Goal: Task Accomplishment & Management: Complete application form

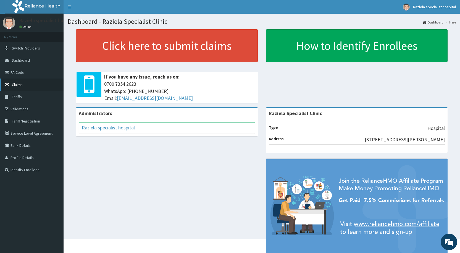
click at [25, 83] on link "Claims" at bounding box center [32, 84] width 64 height 12
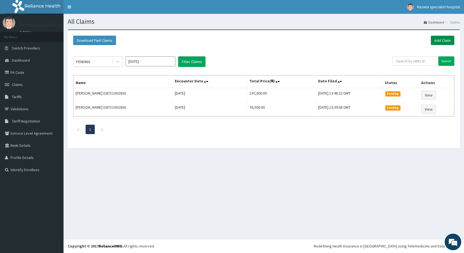
click at [446, 40] on link "Add Claim" at bounding box center [442, 40] width 23 height 9
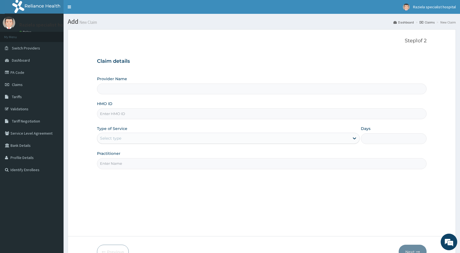
click at [161, 90] on input "Provider Name" at bounding box center [262, 88] width 330 height 11
type input "Raziela Specialist Clinic"
click at [117, 114] on input "HMO ID" at bounding box center [262, 113] width 330 height 11
type input "RET/17747/A"
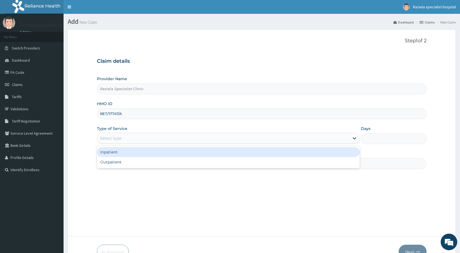
click at [133, 140] on div "Select type" at bounding box center [223, 138] width 252 height 9
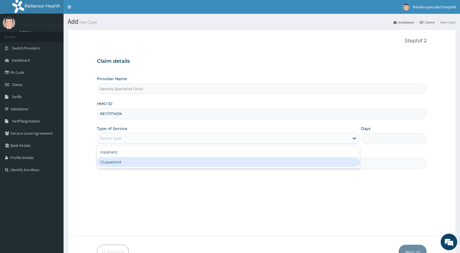
click at [123, 158] on div "Outpatient" at bounding box center [228, 162] width 263 height 10
type input "1"
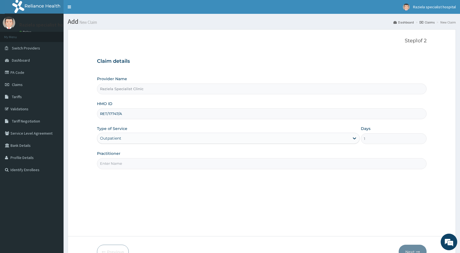
click at [159, 162] on input "Practitioner" at bounding box center [262, 163] width 330 height 11
type input "DR KELLY"
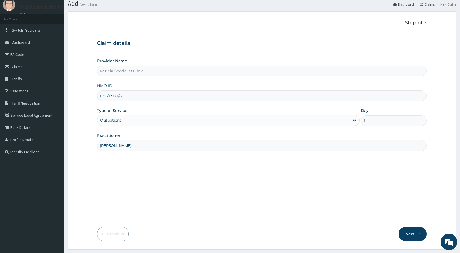
scroll to position [33, 0]
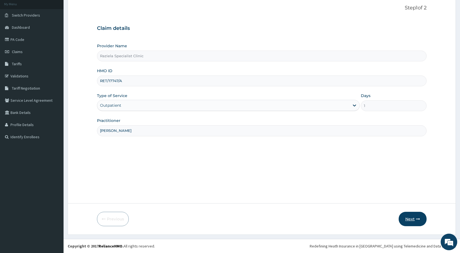
click at [405, 223] on button "Next" at bounding box center [413, 219] width 28 height 14
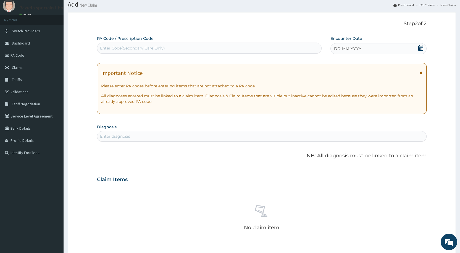
scroll to position [6, 0]
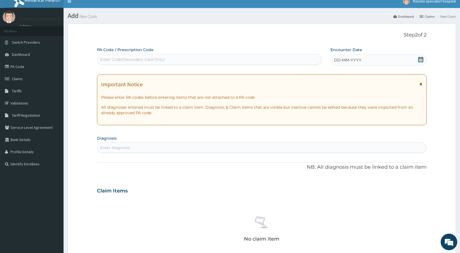
click at [419, 60] on icon at bounding box center [420, 60] width 5 height 6
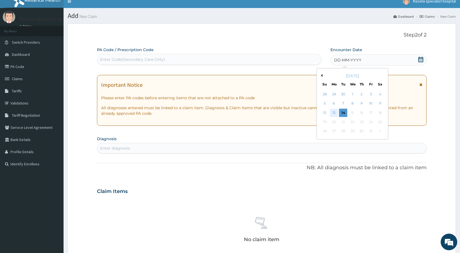
click at [336, 112] on div "13" at bounding box center [334, 113] width 8 height 8
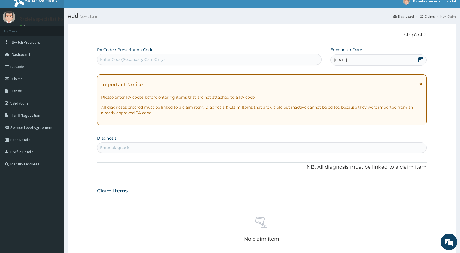
click at [133, 145] on div "Enter diagnosis" at bounding box center [261, 147] width 329 height 9
type input "malaria"
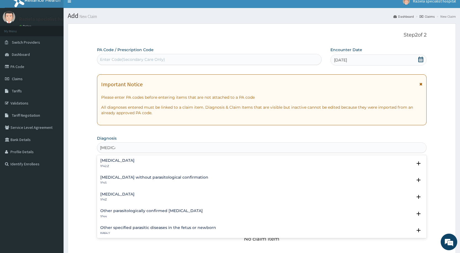
click at [132, 197] on div "Malaria, unspecified 1F4Z" at bounding box center [117, 197] width 34 height 10
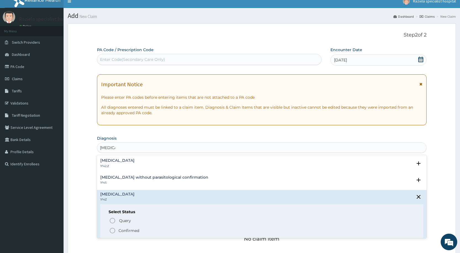
click at [112, 228] on icon "status option filled" at bounding box center [112, 230] width 7 height 7
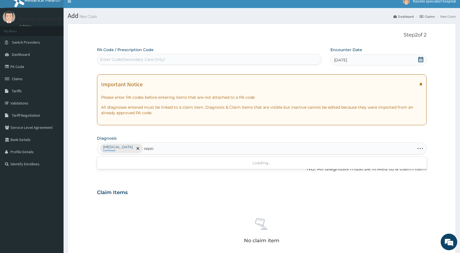
type input "sepsis"
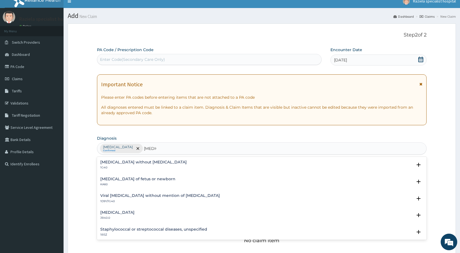
click at [134, 165] on div "Sepsis without septic shock 1G40" at bounding box center [143, 165] width 86 height 10
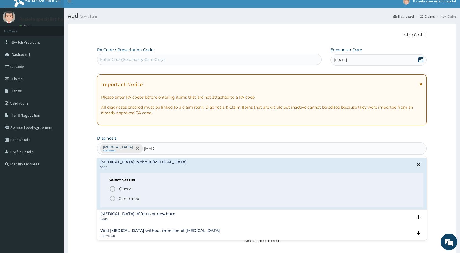
click at [111, 196] on icon "status option filled" at bounding box center [112, 198] width 7 height 7
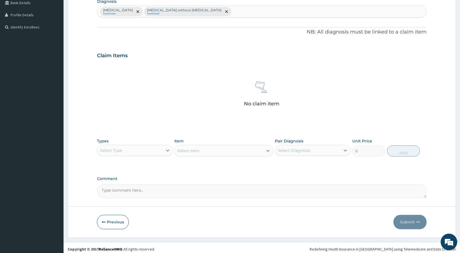
scroll to position [144, 0]
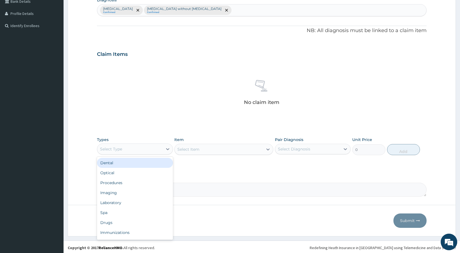
click at [119, 153] on div "Select Type" at bounding box center [135, 148] width 76 height 11
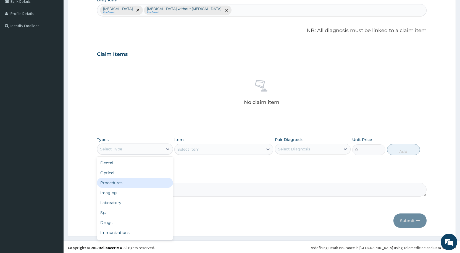
click at [125, 182] on div "Procedures" at bounding box center [135, 183] width 76 height 10
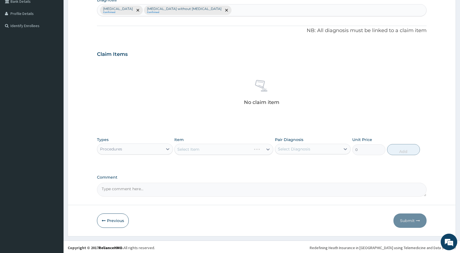
click at [211, 146] on div "Select Item" at bounding box center [223, 149] width 99 height 11
click at [194, 148] on div "Select Item" at bounding box center [223, 149] width 99 height 11
click at [180, 148] on div "Select Item" at bounding box center [223, 149] width 99 height 11
click at [193, 148] on div "Select Item" at bounding box center [223, 149] width 99 height 11
click at [187, 147] on div "Select Item" at bounding box center [223, 149] width 99 height 11
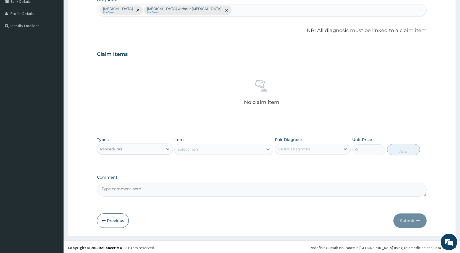
click at [187, 147] on div "Select Item" at bounding box center [223, 149] width 99 height 11
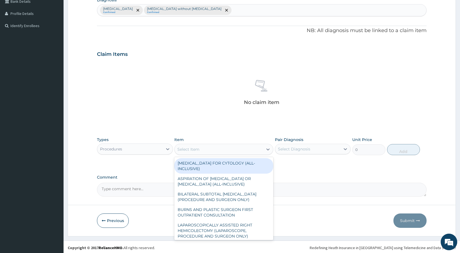
click at [187, 147] on div "Select Item" at bounding box center [188, 149] width 22 height 6
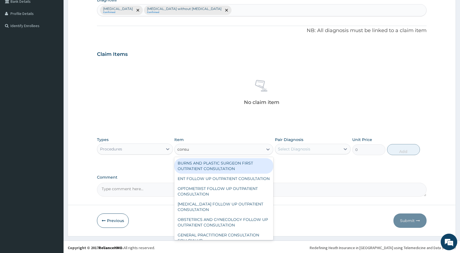
type input "consul"
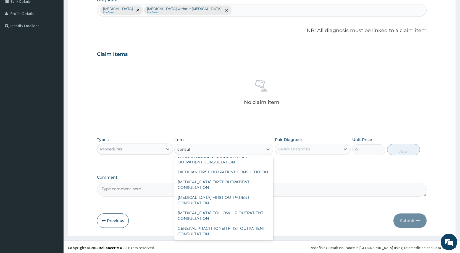
scroll to position [832, 0]
click at [228, 233] on div "GENERAL PRACTITIONER FIRST OUTPATIENT CONSULTATION" at bounding box center [223, 230] width 99 height 15
type input "4500"
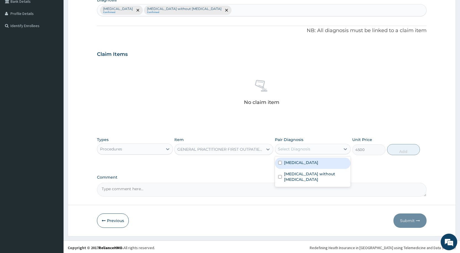
click at [288, 151] on div "Select Diagnosis" at bounding box center [294, 149] width 32 height 6
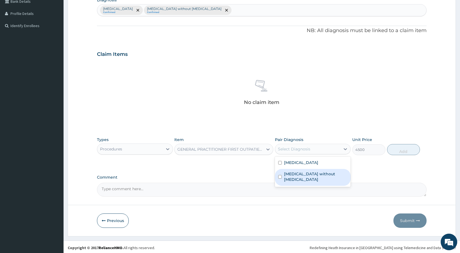
click at [288, 169] on div "Sepsis without septic shock" at bounding box center [313, 177] width 76 height 17
checkbox input "true"
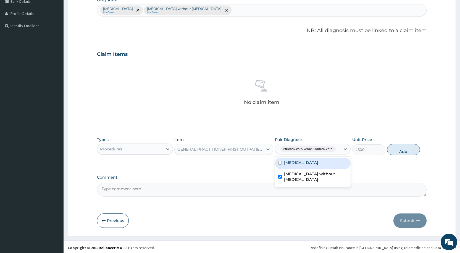
click at [292, 161] on label "Malaria, unspecified" at bounding box center [301, 163] width 34 height 6
checkbox input "true"
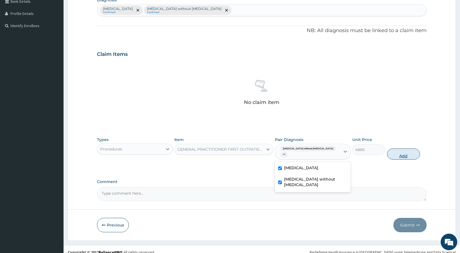
click at [402, 151] on button "Add" at bounding box center [403, 153] width 33 height 11
type input "0"
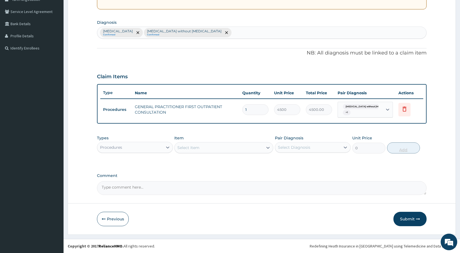
scroll to position [122, 0]
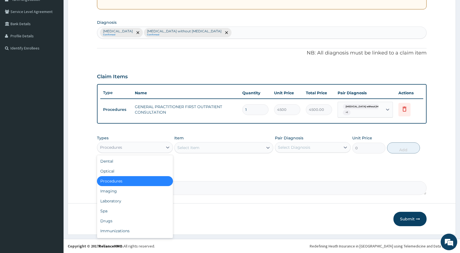
click at [154, 145] on div "Procedures" at bounding box center [129, 147] width 65 height 9
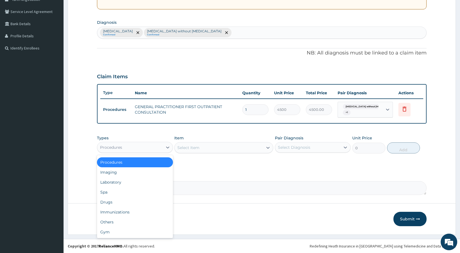
click at [151, 161] on div "Procedures" at bounding box center [135, 162] width 76 height 10
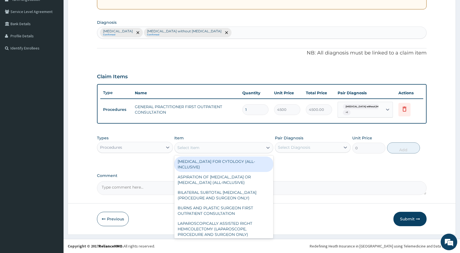
click at [191, 148] on div "Select Item" at bounding box center [188, 148] width 22 height 6
click at [143, 145] on div "Procedures" at bounding box center [129, 147] width 65 height 9
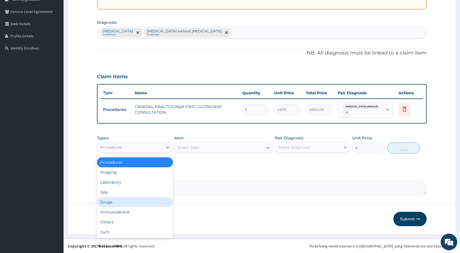
click at [130, 203] on div "Drugs" at bounding box center [135, 202] width 76 height 10
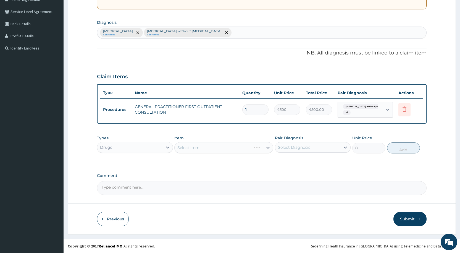
click at [183, 148] on div "Select Item" at bounding box center [223, 147] width 99 height 11
click at [182, 146] on div "Select Item" at bounding box center [223, 147] width 99 height 11
click at [183, 148] on div "Select Item" at bounding box center [223, 147] width 99 height 11
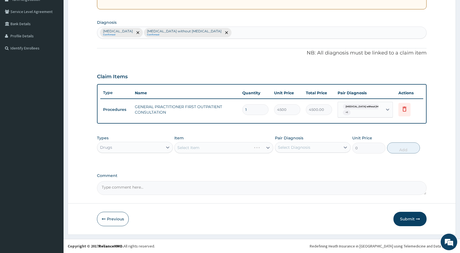
click at [198, 148] on div "Select Item" at bounding box center [223, 147] width 99 height 11
click at [184, 147] on div "Select Item" at bounding box center [223, 147] width 99 height 11
click at [249, 151] on div "Select Item" at bounding box center [223, 147] width 99 height 11
click at [248, 149] on div "Select Item" at bounding box center [219, 147] width 88 height 9
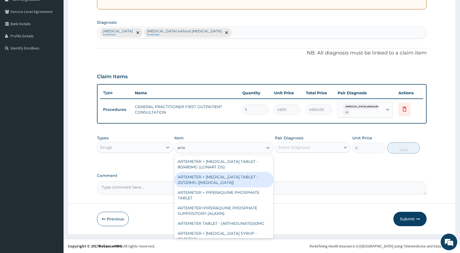
type input "artes"
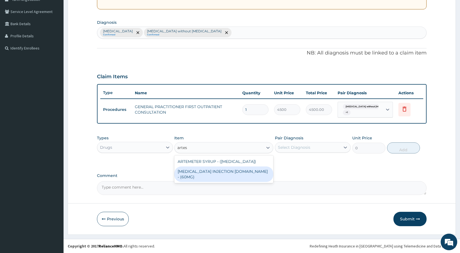
click at [254, 173] on div "ARTESUNATE INJECTION IV.IM - (60MG)" at bounding box center [223, 173] width 99 height 15
type input "1824"
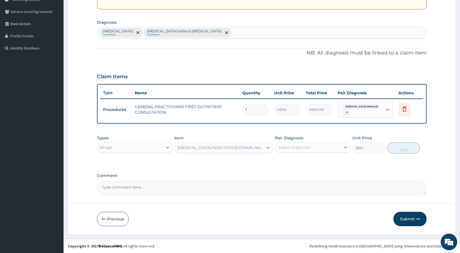
click at [301, 145] on div "Select Diagnosis" at bounding box center [294, 147] width 32 height 6
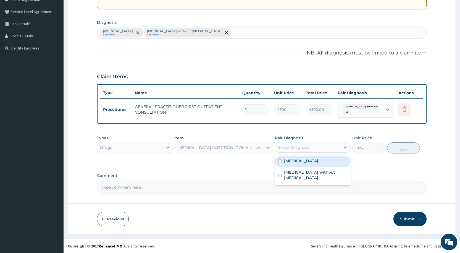
click at [298, 164] on label "Malaria, unspecified" at bounding box center [301, 161] width 34 height 6
checkbox input "true"
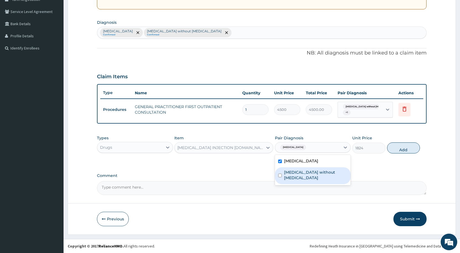
click at [298, 173] on label "Sepsis without septic shock" at bounding box center [315, 174] width 63 height 11
checkbox input "true"
click at [403, 147] on button "Add" at bounding box center [403, 147] width 33 height 11
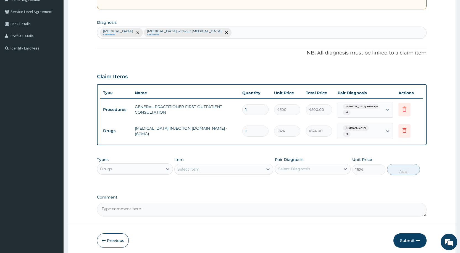
type input "0"
type input "0.00"
type input "4"
type input "7296.00"
type input "4"
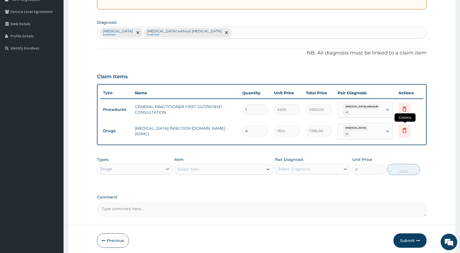
click at [404, 130] on icon at bounding box center [404, 130] width 7 height 7
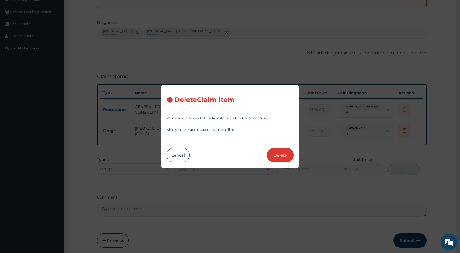
click at [277, 157] on button "Delete" at bounding box center [280, 155] width 27 height 14
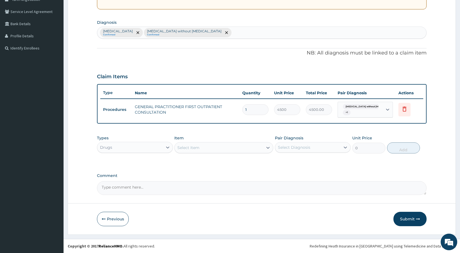
click at [187, 149] on div "Select Item" at bounding box center [188, 148] width 22 height 6
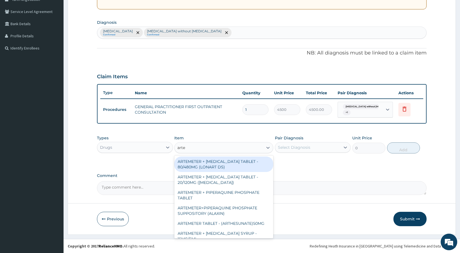
type input "artem"
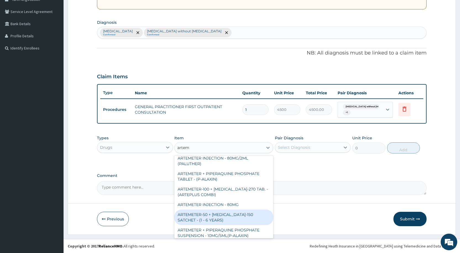
scroll to position [197, 0]
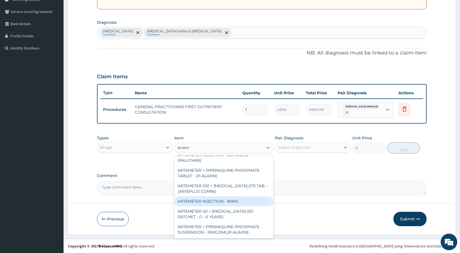
click at [225, 202] on div "ARTEMETER INJECTION - 80MG" at bounding box center [223, 201] width 99 height 10
type input "544"
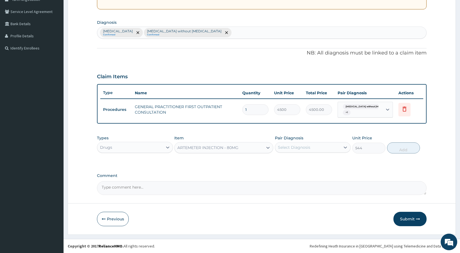
click at [210, 145] on div "ARTEMETER INJECTION - 80MG" at bounding box center [207, 148] width 61 height 6
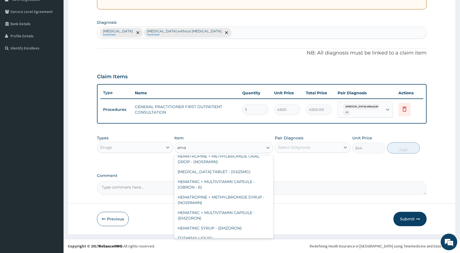
scroll to position [0, 0]
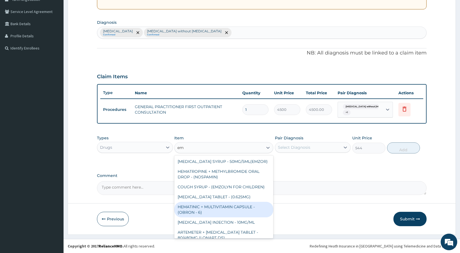
type input "e"
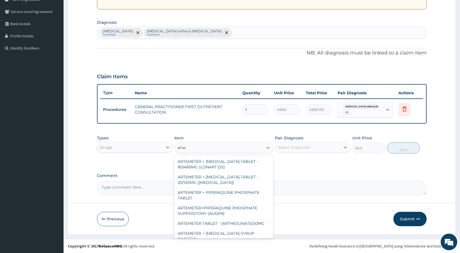
type input "arteme"
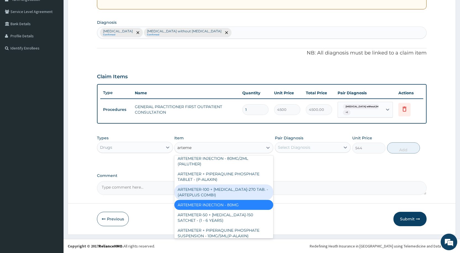
scroll to position [193, 0]
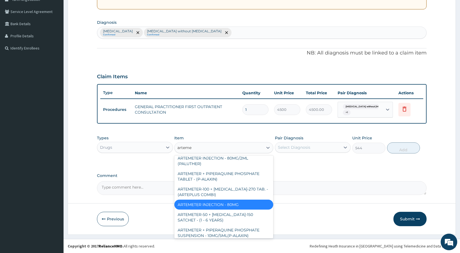
click at [236, 205] on div "ARTEMETER INJECTION - 80MG" at bounding box center [223, 204] width 99 height 10
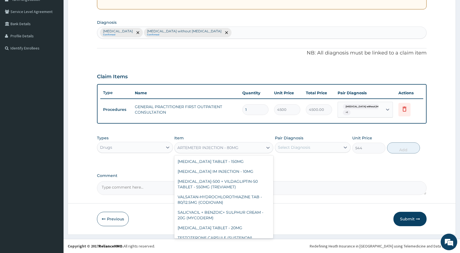
click at [236, 149] on div "ARTEMETER INJECTION - 80MG" at bounding box center [207, 148] width 61 height 6
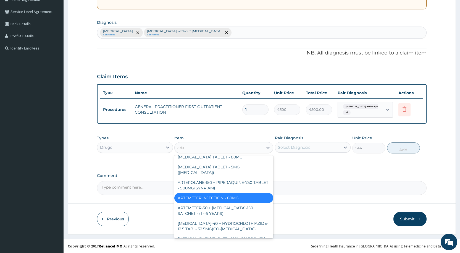
scroll to position [222, 0]
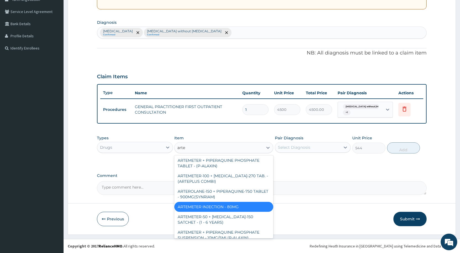
type input "artes"
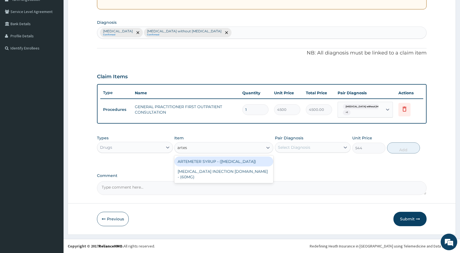
scroll to position [0, 0]
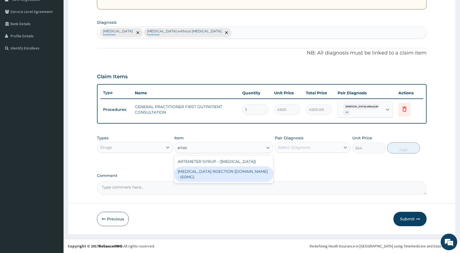
click at [233, 172] on div "[MEDICAL_DATA] INJECTION [DOMAIN_NAME] - (60MG)" at bounding box center [223, 173] width 99 height 15
type input "1824"
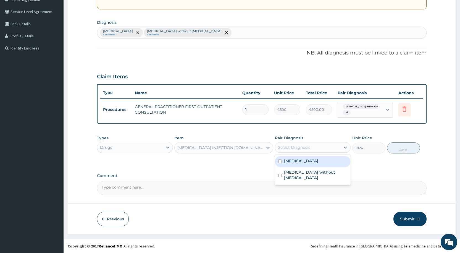
click at [303, 148] on div "Select Diagnosis" at bounding box center [294, 147] width 32 height 6
click at [299, 159] on label "[MEDICAL_DATA]" at bounding box center [301, 161] width 34 height 6
checkbox input "true"
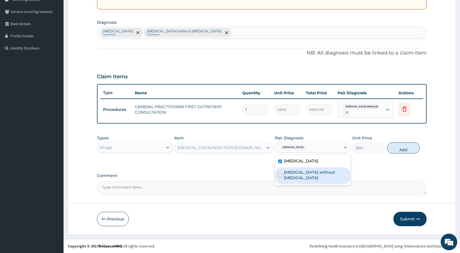
click at [296, 170] on label "[MEDICAL_DATA] without [MEDICAL_DATA]" at bounding box center [315, 174] width 63 height 11
checkbox input "true"
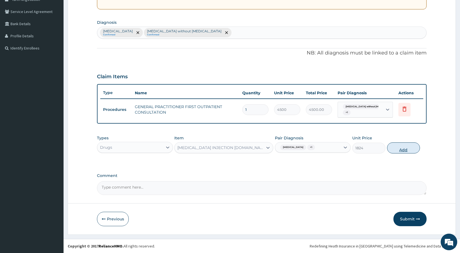
click at [410, 146] on button "Add" at bounding box center [403, 147] width 33 height 11
type input "0"
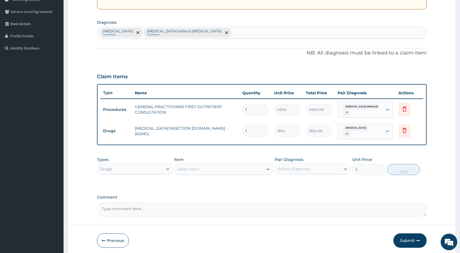
type input "0.00"
type input "6"
type input "10944.00"
type input "0.00"
type input "3"
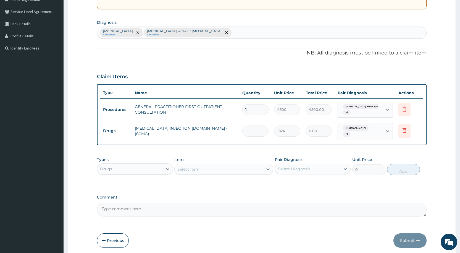
type input "5472.00"
type input "0.00"
type input "3"
type input "5472.00"
type input "3"
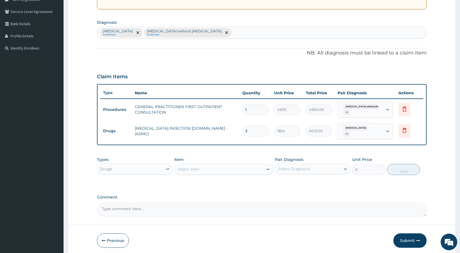
click at [226, 174] on div "Select Item" at bounding box center [223, 169] width 99 height 11
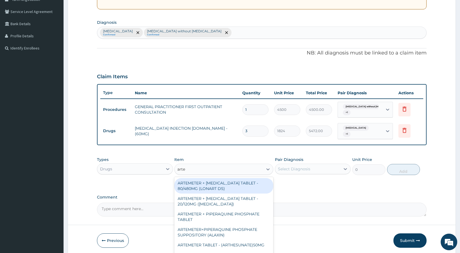
type input "artem"
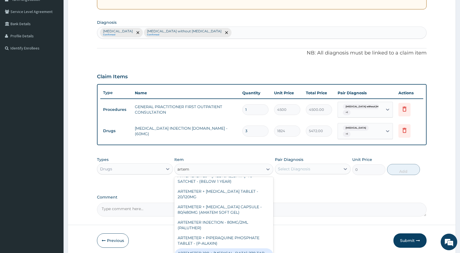
scroll to position [141, 0]
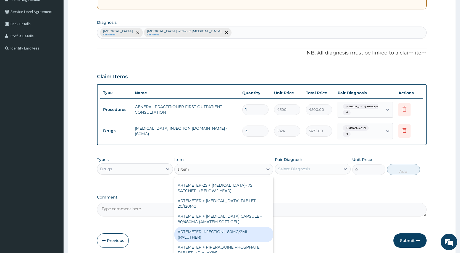
click at [222, 231] on div "ARTEMETER INJECTION - 80MG/2ML (PALUTHER)" at bounding box center [223, 234] width 99 height 15
type input "800"
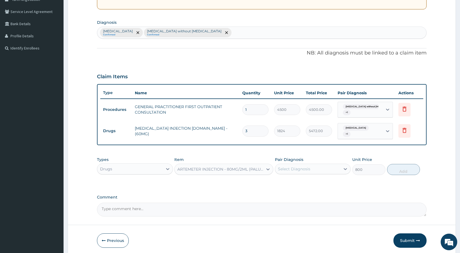
click at [279, 171] on div "Select Diagnosis" at bounding box center [294, 169] width 32 height 6
click at [280, 181] on input "checkbox" at bounding box center [280, 183] width 4 height 4
checkbox input "true"
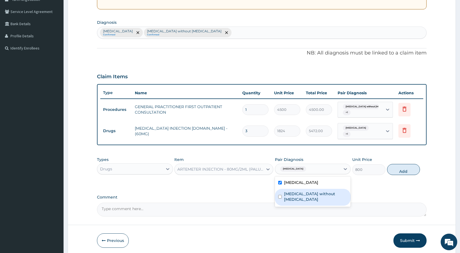
click at [282, 194] on div "[MEDICAL_DATA] without [MEDICAL_DATA]" at bounding box center [313, 197] width 76 height 17
checkbox input "true"
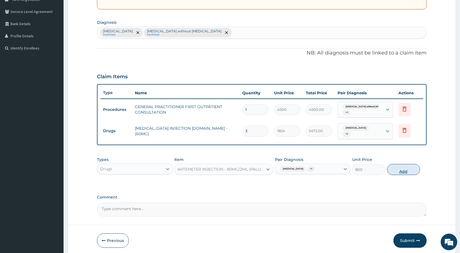
click at [391, 171] on button "Add" at bounding box center [403, 169] width 33 height 11
type input "0"
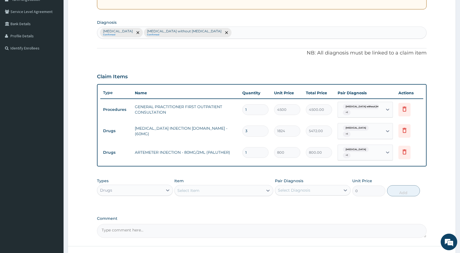
type input "0.00"
type input "6"
type input "4800.00"
type input "6"
click at [407, 156] on icon at bounding box center [404, 153] width 12 height 14
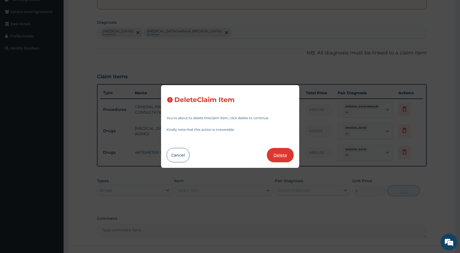
click at [284, 156] on button "Delete" at bounding box center [280, 155] width 27 height 14
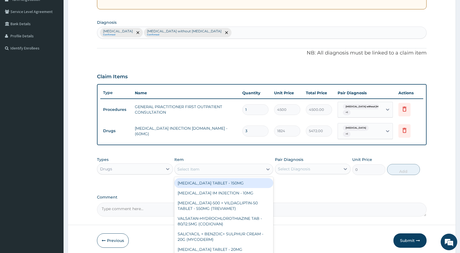
click at [203, 168] on div "Select Item" at bounding box center [219, 169] width 88 height 9
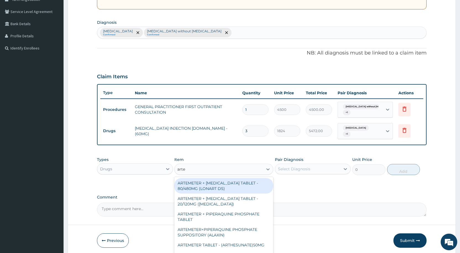
type input "artem"
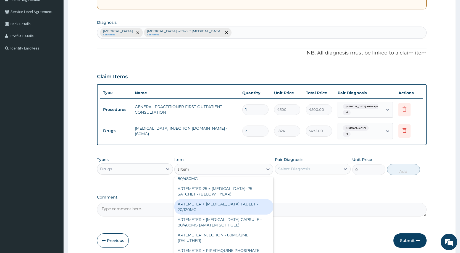
scroll to position [166, 0]
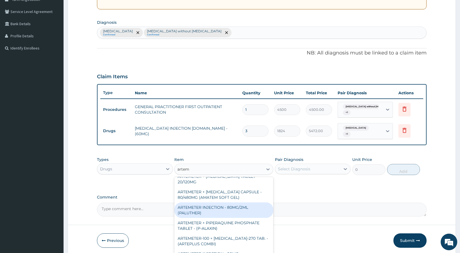
click at [215, 206] on div "ARTEMETER INJECTION - 80MG/2ML (PALUTHER)" at bounding box center [223, 209] width 99 height 15
type input "800"
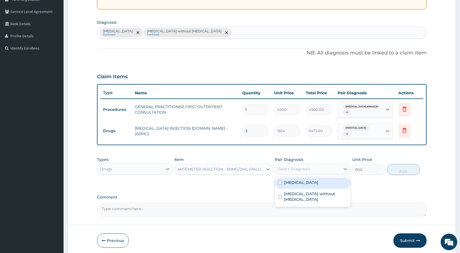
click at [288, 169] on div "Select Diagnosis" at bounding box center [294, 169] width 32 height 6
click at [284, 180] on label "Malaria, unspecified" at bounding box center [301, 183] width 34 height 6
checkbox input "true"
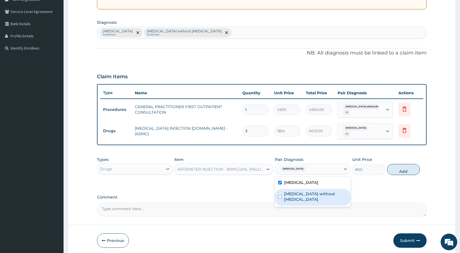
click at [283, 192] on div "Sepsis without septic shock" at bounding box center [313, 197] width 76 height 17
checkbox input "true"
click at [403, 170] on button "Add" at bounding box center [403, 169] width 33 height 11
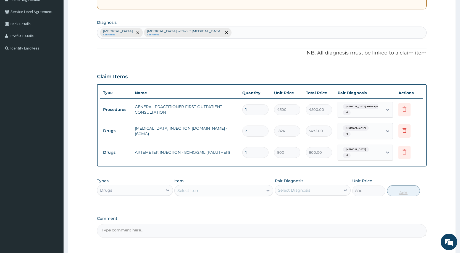
type input "0"
type input "0.00"
type input "6"
type input "4800.00"
type input "6"
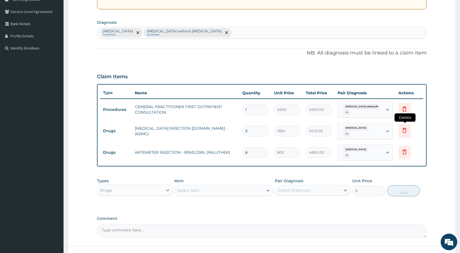
click at [404, 128] on icon at bounding box center [405, 130] width 4 height 5
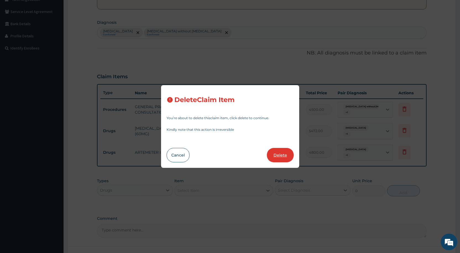
click at [284, 157] on button "Delete" at bounding box center [280, 155] width 27 height 14
type input "6"
type input "800"
type input "4800.00"
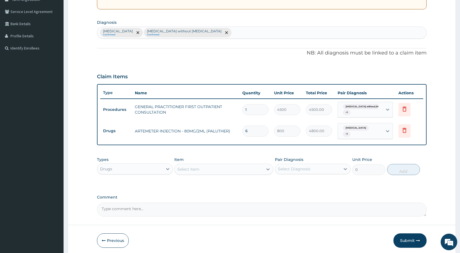
click at [201, 168] on div "Select Item" at bounding box center [219, 169] width 88 height 9
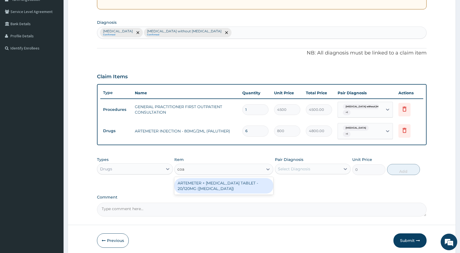
type input "coar"
click at [203, 191] on div "ARTEMETER + LUMEFANTRINE TABLET - 20/120MG (COARTEM)" at bounding box center [223, 185] width 99 height 15
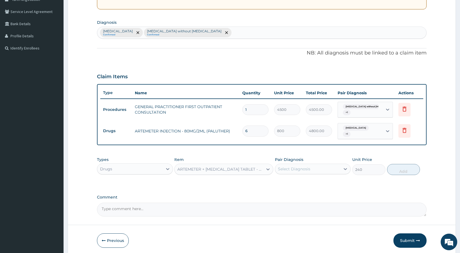
click at [275, 173] on div "Select Diagnosis" at bounding box center [313, 169] width 76 height 10
click at [235, 170] on div "ARTEMETER + LUMEFANTRINE TABLET - 20/120MG (COARTEM)" at bounding box center [220, 169] width 86 height 6
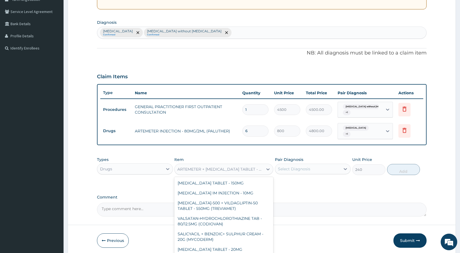
scroll to position [1171, 0]
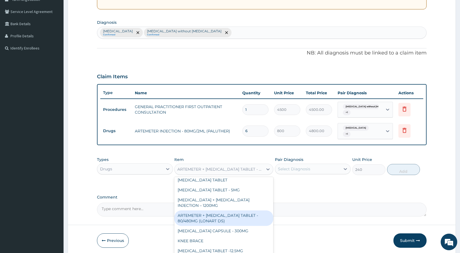
click at [232, 210] on div "ARTEMETER + LUMEFANTRINE TABLET - 80/480MG (LONART DS)" at bounding box center [223, 217] width 99 height 15
type input "672"
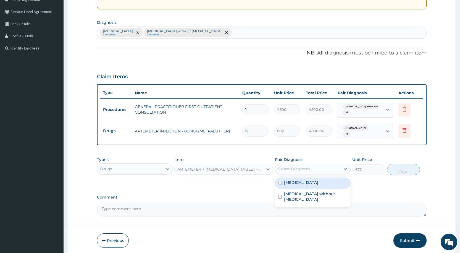
click at [303, 172] on div "Select Diagnosis" at bounding box center [307, 168] width 65 height 9
drag, startPoint x: 302, startPoint y: 178, endPoint x: 300, endPoint y: 190, distance: 12.8
click at [302, 178] on div "Malaria, unspecified" at bounding box center [313, 182] width 76 height 11
checkbox input "true"
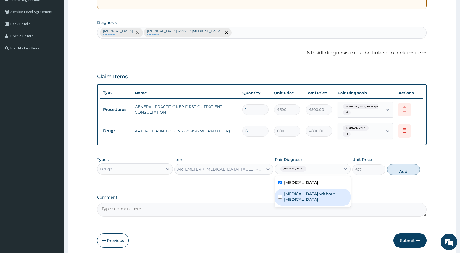
click at [300, 191] on label "Sepsis without septic shock" at bounding box center [315, 196] width 63 height 11
checkbox input "true"
click at [407, 169] on button "Add" at bounding box center [403, 169] width 33 height 11
type input "0"
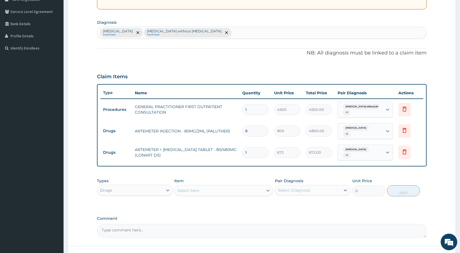
type input "0.00"
type input "6"
type input "4032.00"
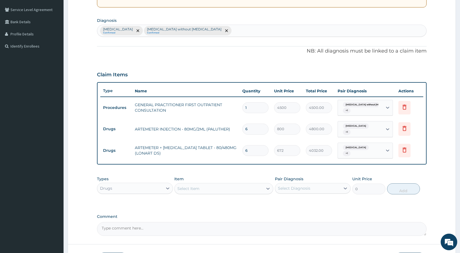
scroll to position [164, 0]
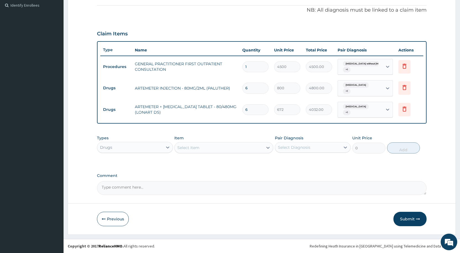
type input "6"
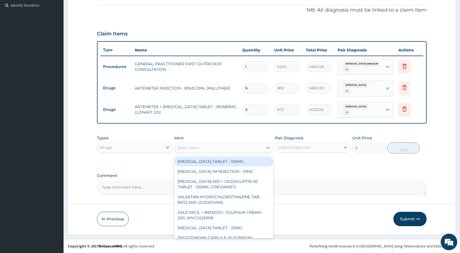
click at [199, 152] on div "Select Item" at bounding box center [223, 147] width 99 height 11
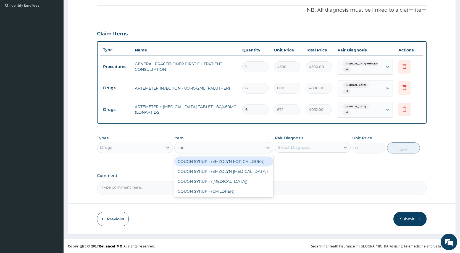
type input "cough"
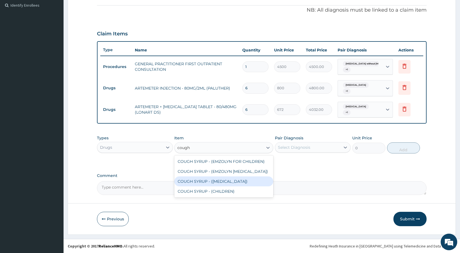
click at [220, 177] on div "COUGH SYRUP - (EXPECTORANT)" at bounding box center [223, 181] width 99 height 10
type input "1280"
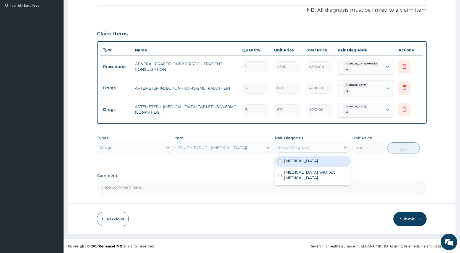
click at [299, 146] on div "Select Diagnosis" at bounding box center [294, 147] width 32 height 6
click at [297, 159] on label "Malaria, unspecified" at bounding box center [301, 161] width 34 height 6
checkbox input "true"
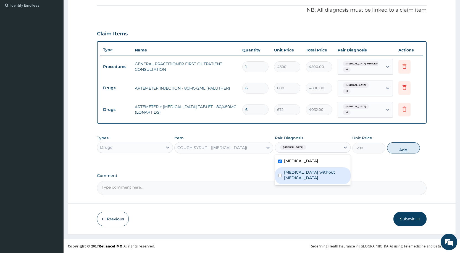
click at [294, 170] on label "Sepsis without septic shock" at bounding box center [315, 174] width 63 height 11
checkbox input "true"
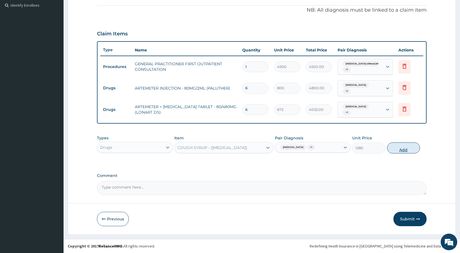
click at [407, 151] on button "Add" at bounding box center [403, 147] width 33 height 11
type input "0"
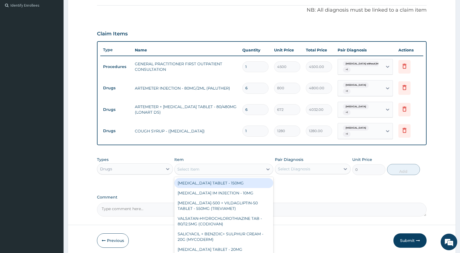
click at [192, 166] on div "Select Item" at bounding box center [188, 169] width 22 height 6
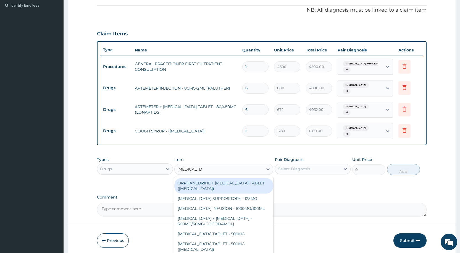
type input "paracetamol"
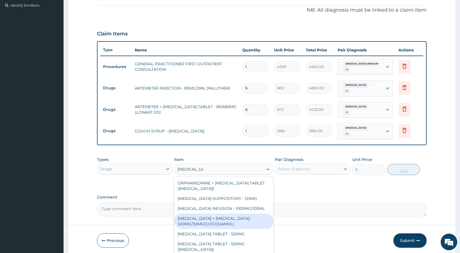
scroll to position [20, 0]
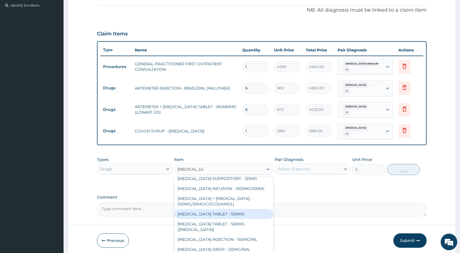
click at [220, 214] on div "PARACETAMOL TABLET - 500MG" at bounding box center [223, 214] width 99 height 10
type input "38.400000000000006"
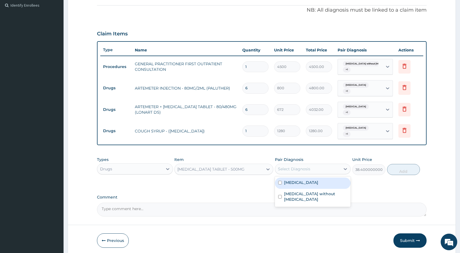
click at [302, 170] on div "Select Diagnosis" at bounding box center [294, 169] width 32 height 6
click at [301, 178] on div "Malaria, unspecified" at bounding box center [313, 182] width 76 height 11
checkbox input "true"
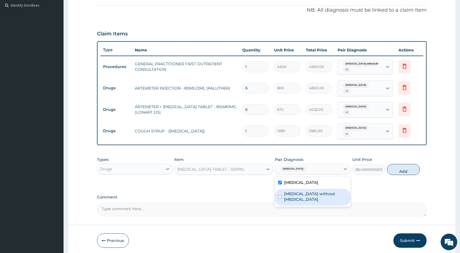
click at [299, 193] on label "Sepsis without septic shock" at bounding box center [315, 196] width 63 height 11
checkbox input "true"
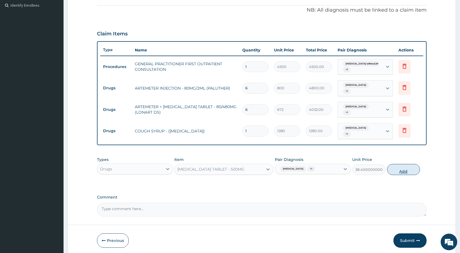
click at [395, 173] on button "Add" at bounding box center [403, 169] width 33 height 11
type input "0"
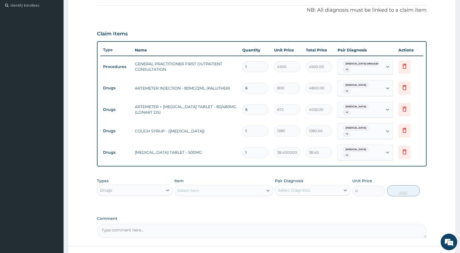
type input "18"
type input "691.20"
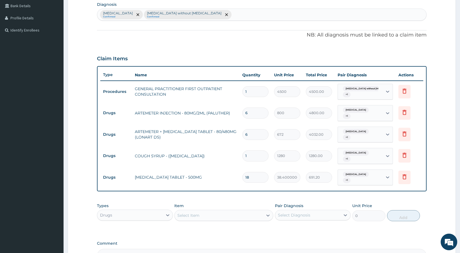
scroll to position [124, 0]
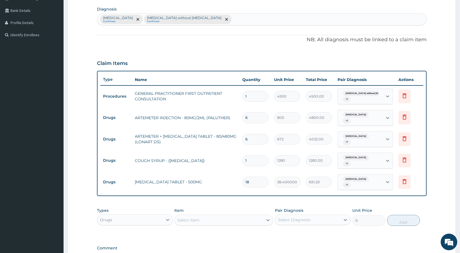
type input "16"
type input "614.40"
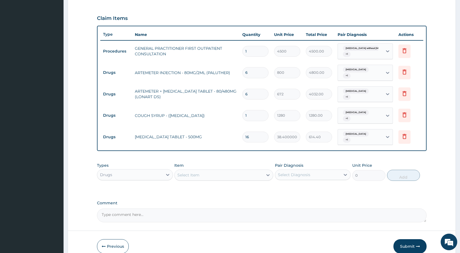
scroll to position [207, 0]
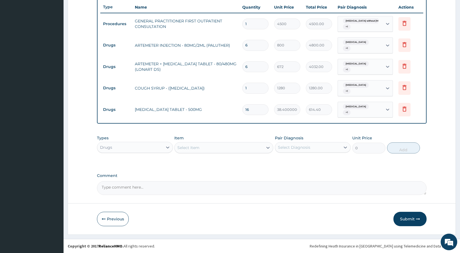
type input "16"
click at [188, 145] on div "Select Item" at bounding box center [188, 148] width 22 height 6
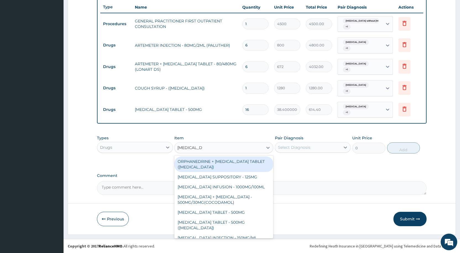
type input "paracetamol"
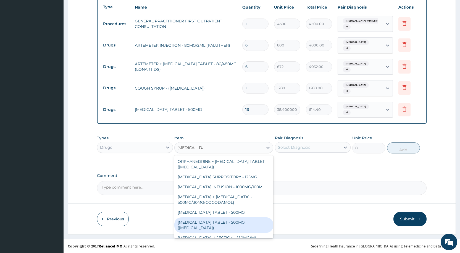
scroll to position [20, 0]
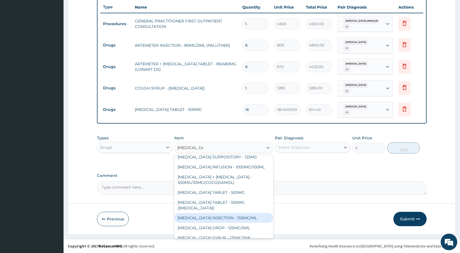
click at [230, 214] on div "PARACETAMOL INJECTION - 150MG/ML" at bounding box center [223, 218] width 99 height 10
type input "640"
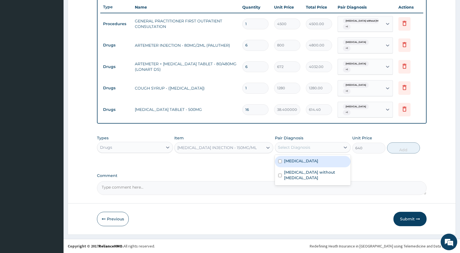
click at [290, 146] on div "Select Diagnosis" at bounding box center [294, 147] width 32 height 6
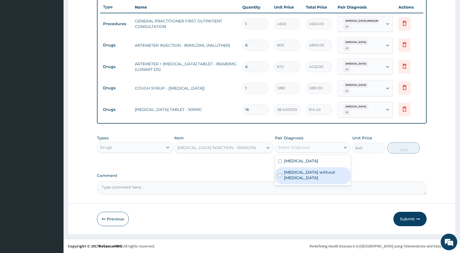
click at [279, 170] on div "[MEDICAL_DATA] without [MEDICAL_DATA]" at bounding box center [313, 175] width 76 height 17
checkbox input "true"
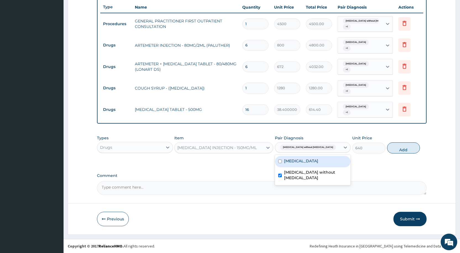
click at [279, 160] on input "checkbox" at bounding box center [280, 161] width 4 height 4
checkbox input "true"
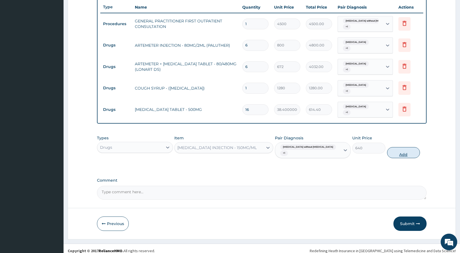
click at [398, 149] on button "Add" at bounding box center [403, 152] width 33 height 11
type input "0"
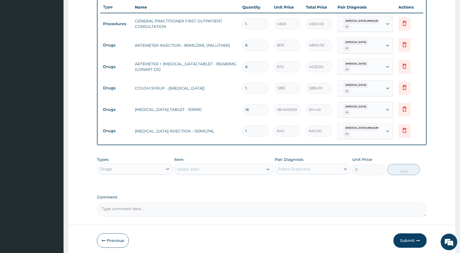
type input "0.00"
type input "4"
type input "2560.00"
type input "4"
click at [151, 169] on div "Drugs" at bounding box center [129, 168] width 65 height 9
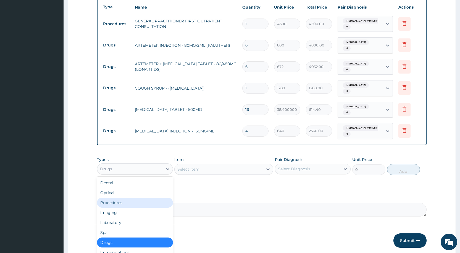
scroll to position [19, 0]
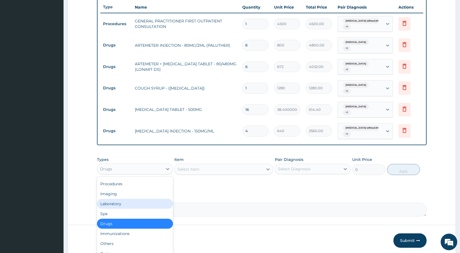
click at [132, 201] on div "Laboratory" at bounding box center [135, 204] width 76 height 10
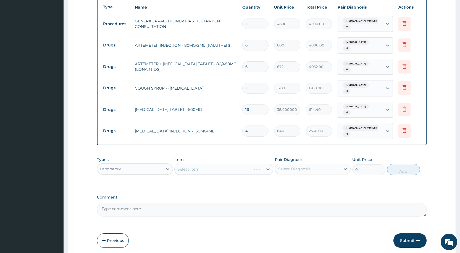
click at [186, 167] on div "Select Item" at bounding box center [223, 169] width 99 height 11
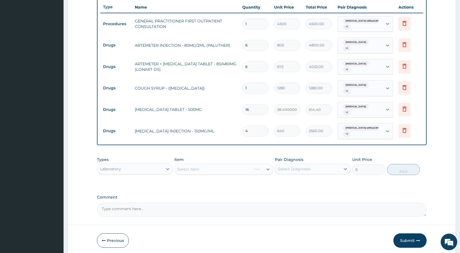
click at [186, 167] on div "Select Item" at bounding box center [223, 169] width 99 height 11
click at [183, 168] on div "Select Item" at bounding box center [188, 169] width 22 height 6
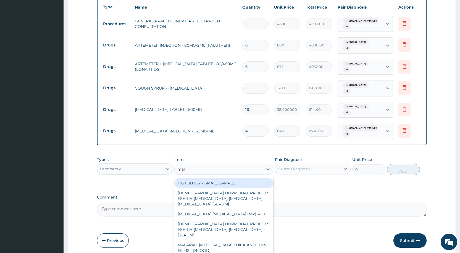
type input "mala"
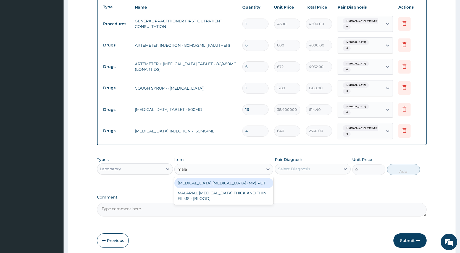
click at [243, 183] on div "[MEDICAL_DATA] [MEDICAL_DATA] (MP) RDT" at bounding box center [223, 183] width 99 height 10
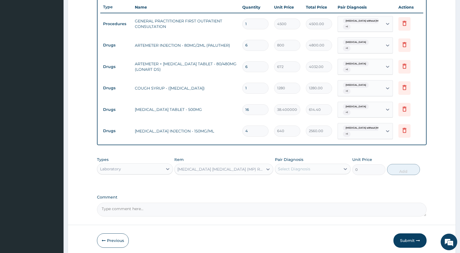
type input "2400"
click at [299, 169] on div "Select Diagnosis" at bounding box center [294, 169] width 32 height 6
click at [293, 186] on div "Malaria, unspecified" at bounding box center [313, 182] width 76 height 11
checkbox input "true"
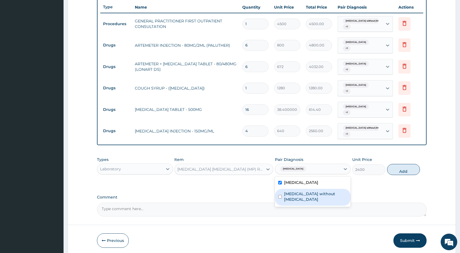
click at [291, 196] on label "Sepsis without septic shock" at bounding box center [315, 196] width 63 height 11
checkbox input "true"
click at [405, 174] on button "Add" at bounding box center [403, 169] width 33 height 11
type input "0"
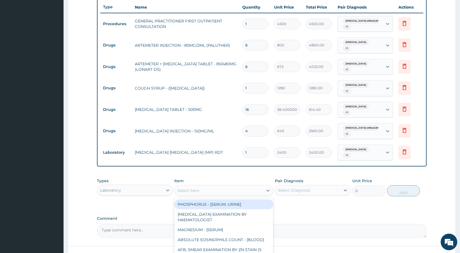
click at [181, 187] on div "Select Item" at bounding box center [219, 190] width 88 height 9
type input "f"
type input "blood c"
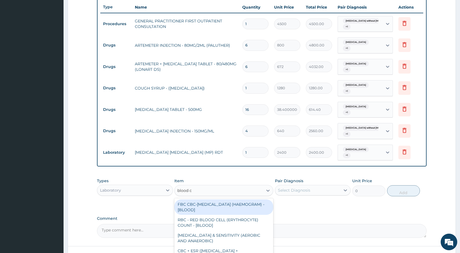
drag, startPoint x: 201, startPoint y: 204, endPoint x: 238, endPoint y: 203, distance: 37.0
click at [201, 204] on div "FBC CBC-COMPLETE BLOOD COUNT (HAEMOGRAM) - [BLOOD]" at bounding box center [223, 206] width 99 height 15
type input "6000"
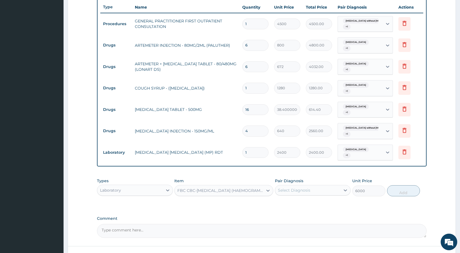
click at [288, 184] on div "Pair Diagnosis Select Diagnosis" at bounding box center [313, 187] width 76 height 18
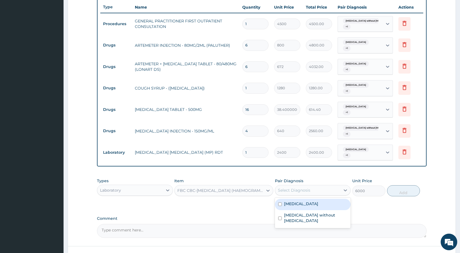
click at [285, 194] on div "Select Diagnosis" at bounding box center [307, 190] width 65 height 9
click at [285, 206] on label "Malaria, unspecified" at bounding box center [301, 204] width 34 height 6
checkbox input "true"
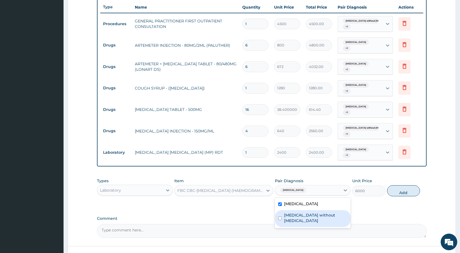
click at [287, 217] on label "Sepsis without septic shock" at bounding box center [315, 217] width 63 height 11
checkbox input "true"
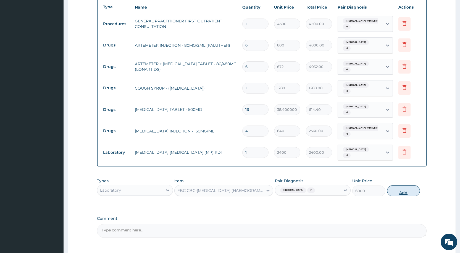
click at [407, 192] on button "Add" at bounding box center [403, 190] width 33 height 11
type input "0"
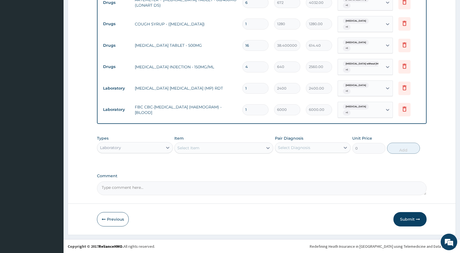
scroll to position [272, 0]
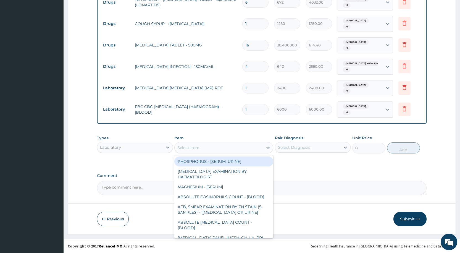
click at [182, 146] on div "Select Item" at bounding box center [188, 148] width 22 height 6
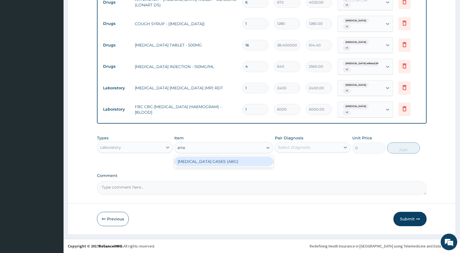
type input "arte"
click at [145, 150] on div "Laboratory" at bounding box center [129, 147] width 65 height 9
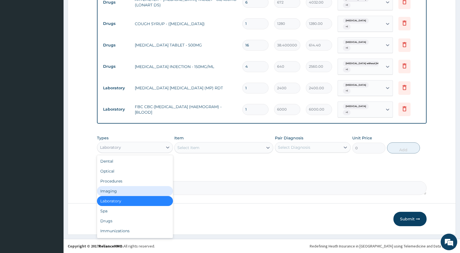
scroll to position [19, 0]
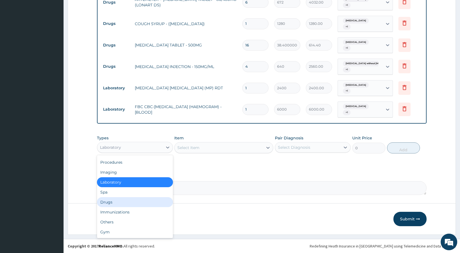
click at [120, 201] on div "Drugs" at bounding box center [135, 202] width 76 height 10
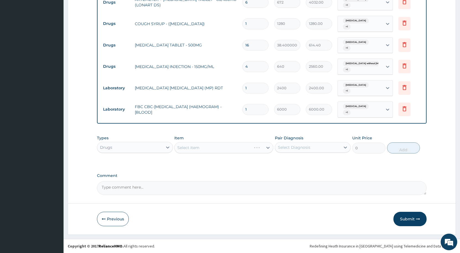
click at [192, 146] on div "Select Item" at bounding box center [223, 147] width 99 height 11
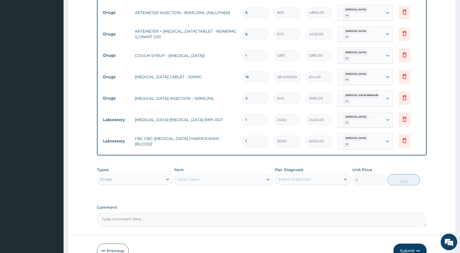
scroll to position [189, 0]
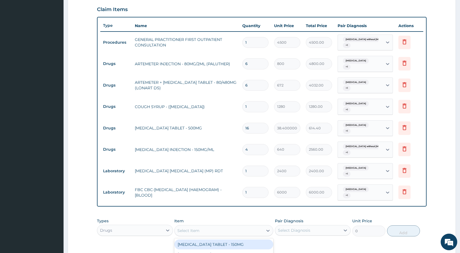
click at [182, 228] on div "Select Item" at bounding box center [188, 231] width 22 height 6
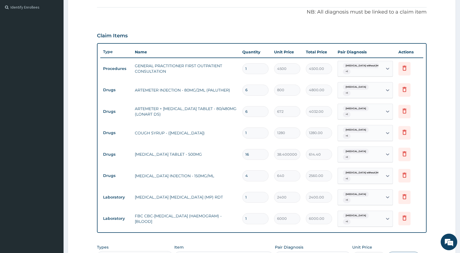
scroll to position [161, 0]
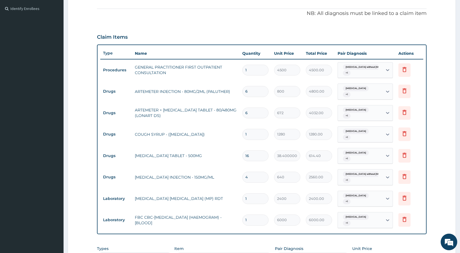
type input "arte"
click at [252, 158] on input "16" at bounding box center [255, 155] width 26 height 11
type input "1"
type input "38.40"
type input "18"
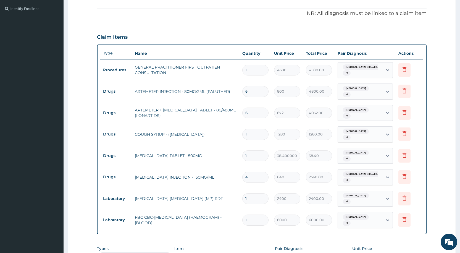
type input "691.20"
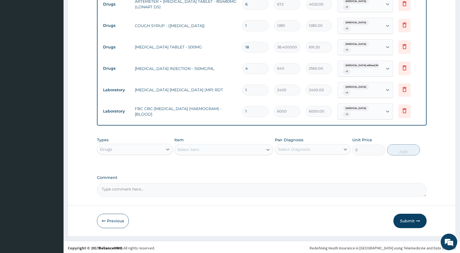
scroll to position [272, 0]
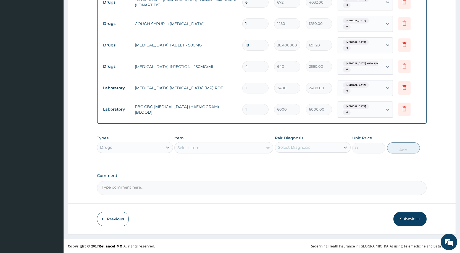
type input "18"
click at [401, 219] on button "Submit" at bounding box center [409, 219] width 33 height 14
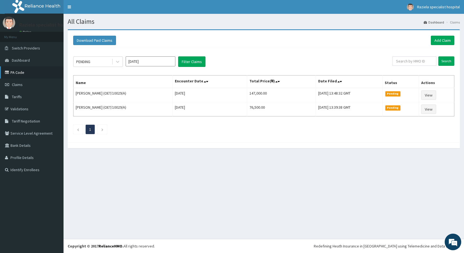
click at [35, 72] on link "PA Code" at bounding box center [32, 72] width 64 height 12
click at [433, 38] on link "Add Claim" at bounding box center [442, 40] width 23 height 9
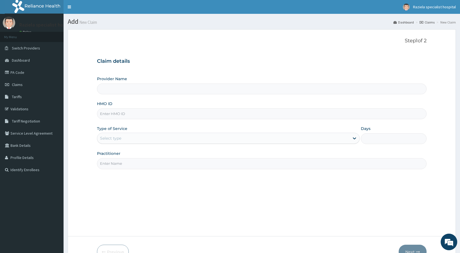
click at [111, 91] on input "Provider Name" at bounding box center [262, 88] width 330 height 11
type input "Raziela Specialist Clinic"
click at [114, 92] on input "Raziela Specialist Clinic" at bounding box center [262, 88] width 330 height 11
click at [114, 114] on input "HMO ID" at bounding box center [262, 113] width 330 height 11
type input "NPT/10014/B"
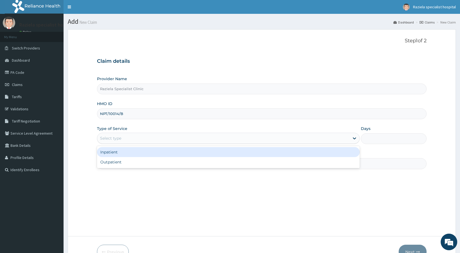
click at [133, 138] on div "Select type" at bounding box center [223, 138] width 252 height 9
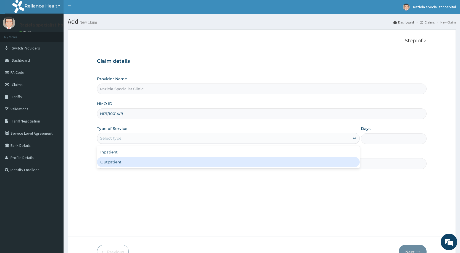
drag, startPoint x: 126, startPoint y: 160, endPoint x: 129, endPoint y: 156, distance: 5.2
click at [126, 160] on div "Outpatient" at bounding box center [228, 162] width 263 height 10
type input "1"
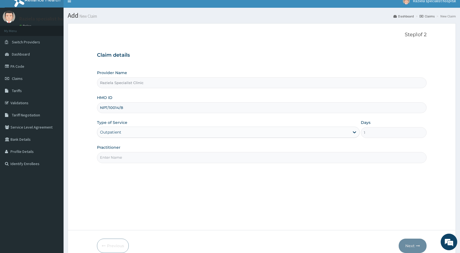
scroll to position [33, 0]
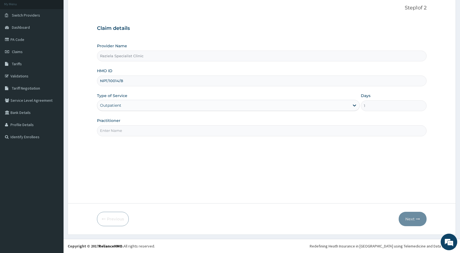
click at [125, 126] on input "Practitioner" at bounding box center [262, 130] width 330 height 11
type input "DR KELLY"
click at [404, 217] on button "Next" at bounding box center [413, 219] width 28 height 14
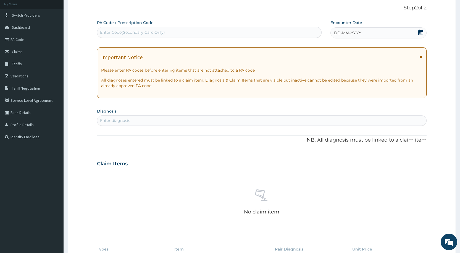
click at [112, 32] on div "Enter Code(Secondary Care Only)" at bounding box center [132, 33] width 65 height 6
paste input "PA/531AB0"
type input "PA/531AB0"
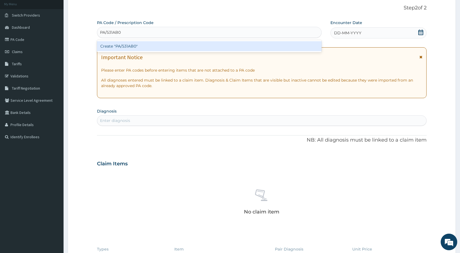
click at [135, 41] on div "Create "PA/531AB0"" at bounding box center [209, 46] width 224 height 10
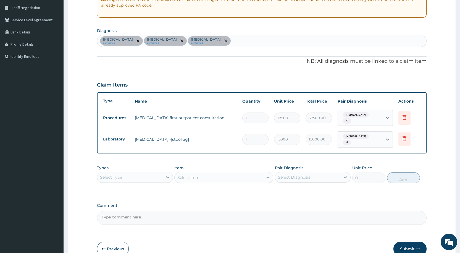
scroll to position [138, 0]
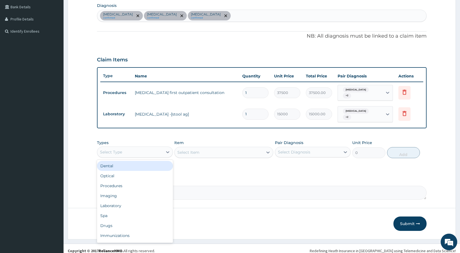
click at [130, 150] on div "Select Type" at bounding box center [129, 152] width 65 height 9
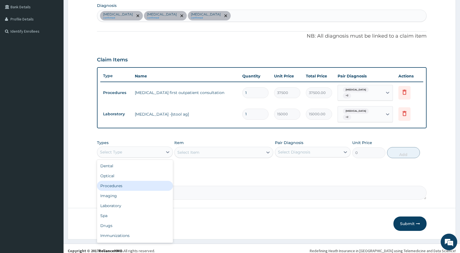
drag, startPoint x: 139, startPoint y: 182, endPoint x: 155, endPoint y: 174, distance: 17.4
click at [139, 182] on div "Procedures" at bounding box center [135, 186] width 76 height 10
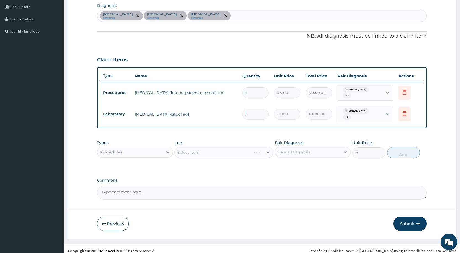
click at [193, 147] on div "Select Item" at bounding box center [223, 152] width 99 height 11
click at [188, 147] on div "Select Item" at bounding box center [223, 152] width 99 height 11
click at [185, 147] on div "Select Item" at bounding box center [223, 152] width 99 height 11
click at [180, 148] on div "Select Item" at bounding box center [223, 152] width 99 height 11
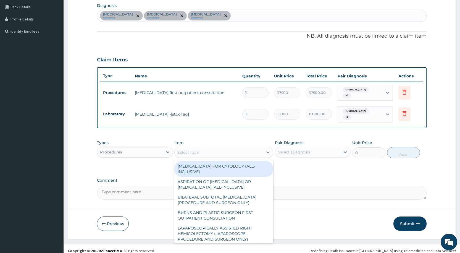
click at [180, 149] on div "Select Item" at bounding box center [188, 152] width 22 height 6
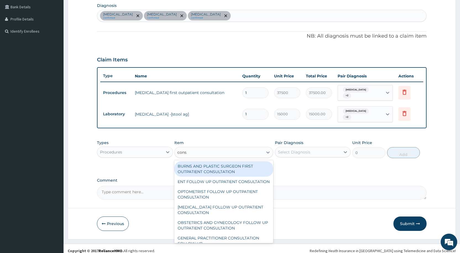
type input "cons"
click at [116, 148] on div "Procedures" at bounding box center [129, 152] width 65 height 9
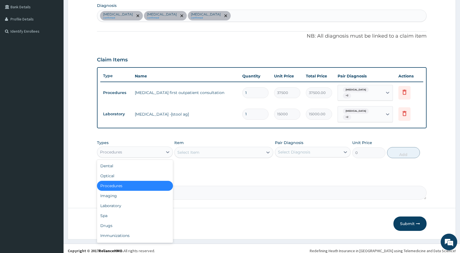
click at [132, 181] on div "Procedures" at bounding box center [135, 186] width 76 height 10
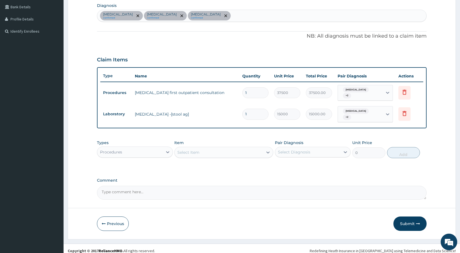
click at [194, 149] on div "Select Item" at bounding box center [188, 152] width 22 height 6
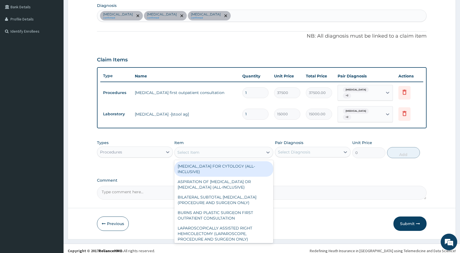
click at [151, 148] on div "Procedures" at bounding box center [129, 152] width 65 height 9
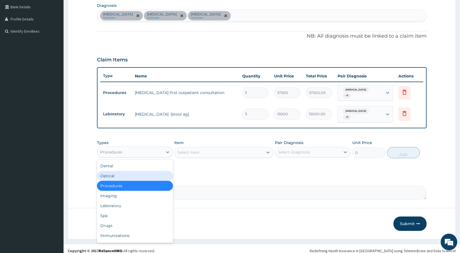
scroll to position [19, 0]
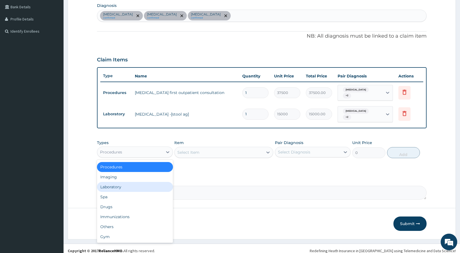
click at [125, 182] on div "Laboratory" at bounding box center [135, 187] width 76 height 10
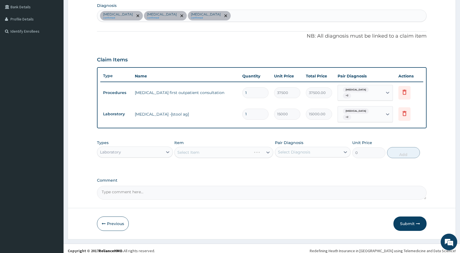
click at [179, 148] on div "Select Item" at bounding box center [223, 152] width 99 height 11
click at [180, 147] on div "Select Item" at bounding box center [223, 152] width 99 height 11
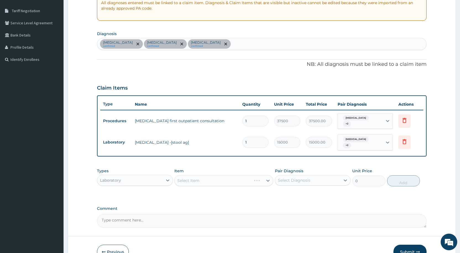
scroll to position [83, 0]
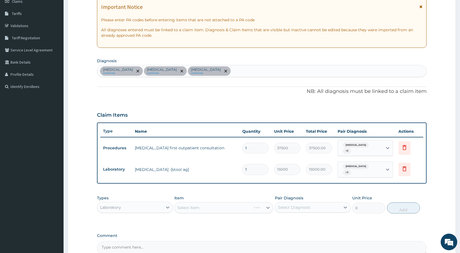
click at [251, 74] on div "[MEDICAL_DATA] confirmed [MEDICAL_DATA] confirmed [MEDICAL_DATA] confirmed" at bounding box center [261, 71] width 329 height 12
type input "[MEDICAL_DATA]"
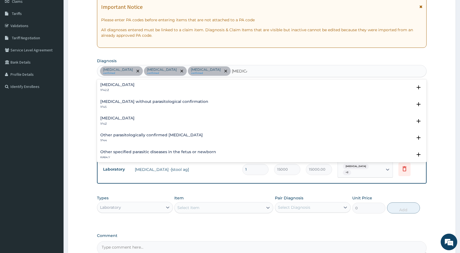
click at [135, 123] on p "1F4Z" at bounding box center [117, 124] width 34 height 4
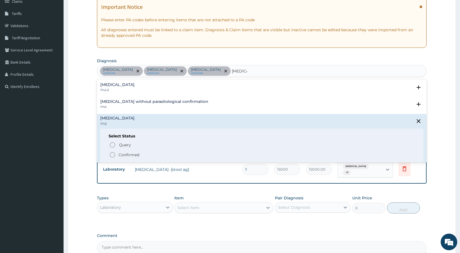
click at [116, 152] on icon "status option filled" at bounding box center [112, 154] width 7 height 7
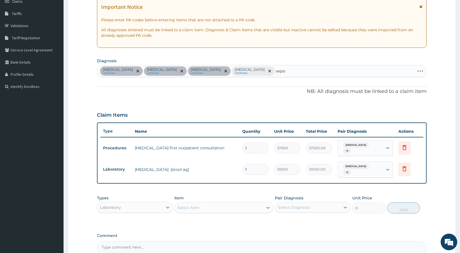
type input "[MEDICAL_DATA]"
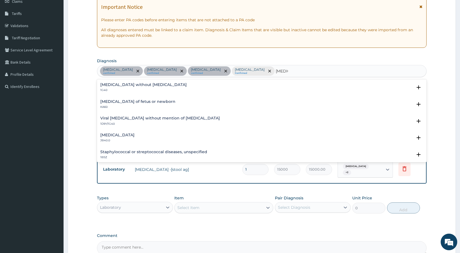
click at [129, 86] on h4 "[MEDICAL_DATA] without [MEDICAL_DATA]" at bounding box center [143, 85] width 86 height 4
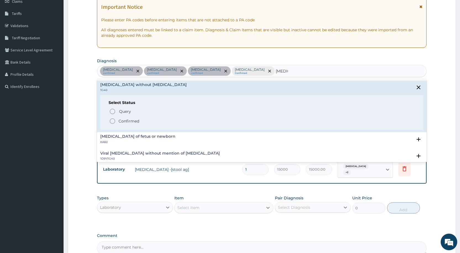
click at [114, 119] on icon "status option filled" at bounding box center [112, 121] width 7 height 7
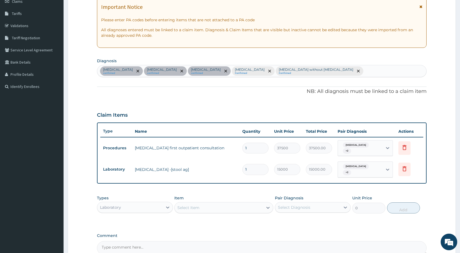
scroll to position [138, 0]
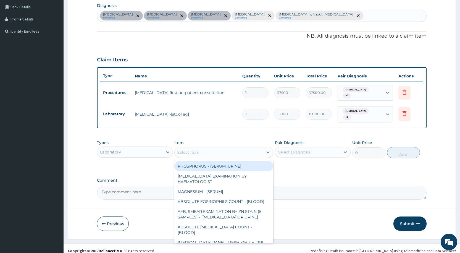
click at [199, 148] on div "Select Item" at bounding box center [219, 152] width 88 height 9
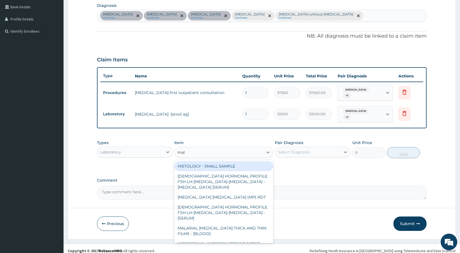
type input "mala"
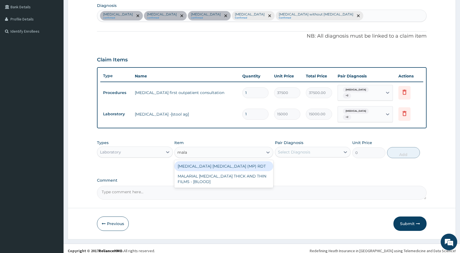
click at [240, 161] on div "[MEDICAL_DATA] [MEDICAL_DATA] (MP) RDT" at bounding box center [223, 166] width 99 height 10
type input "2400"
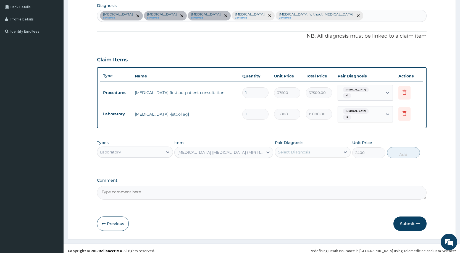
click at [290, 149] on div "Select Diagnosis" at bounding box center [294, 152] width 32 height 6
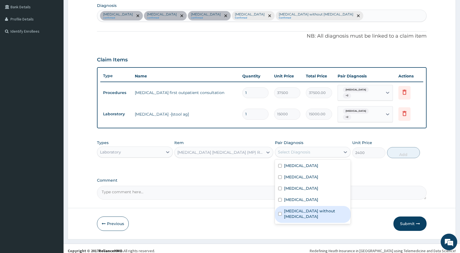
click at [299, 208] on label "[MEDICAL_DATA] without [MEDICAL_DATA]" at bounding box center [315, 213] width 63 height 11
checkbox input "true"
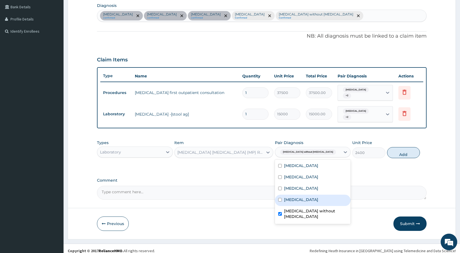
drag, startPoint x: 299, startPoint y: 193, endPoint x: 301, endPoint y: 186, distance: 7.3
click at [300, 197] on label "[MEDICAL_DATA]" at bounding box center [301, 200] width 34 height 6
checkbox input "true"
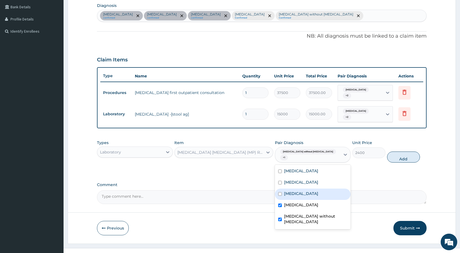
click at [301, 191] on label "Gastroesophageal reflux disease" at bounding box center [301, 194] width 34 height 6
checkbox input "true"
click at [300, 179] on label "Peptic ulcer" at bounding box center [301, 182] width 34 height 6
checkbox input "true"
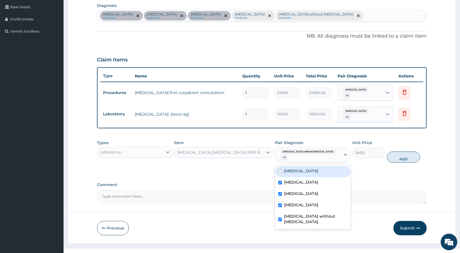
drag, startPoint x: 301, startPoint y: 163, endPoint x: 306, endPoint y: 161, distance: 4.9
click at [301, 168] on label "Hiatal hernia" at bounding box center [301, 171] width 34 height 6
checkbox input "true"
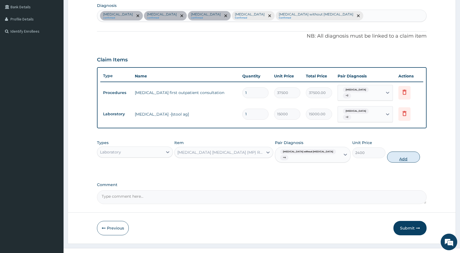
click at [401, 151] on button "Add" at bounding box center [403, 156] width 33 height 11
type input "0"
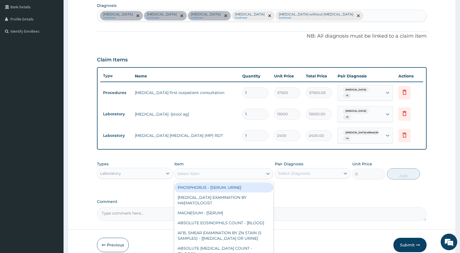
click at [182, 171] on div "Select Item" at bounding box center [188, 174] width 22 height 6
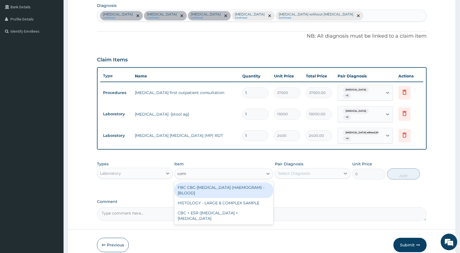
type input "comp"
click at [225, 185] on div "FBC CBC-COMPLETE BLOOD COUNT (HAEMOGRAM) - [BLOOD]" at bounding box center [223, 189] width 99 height 15
type input "6000"
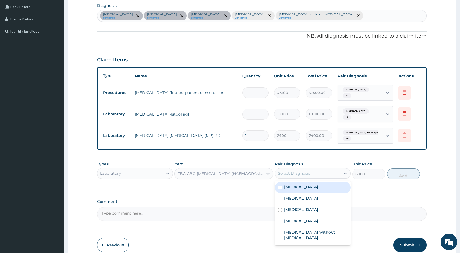
click at [328, 169] on div "Select Diagnosis" at bounding box center [307, 173] width 65 height 9
click at [321, 188] on div "Hiatal hernia" at bounding box center [313, 187] width 76 height 11
checkbox input "true"
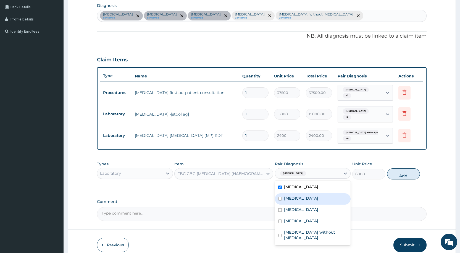
click at [322, 198] on div "Peptic ulcer" at bounding box center [313, 198] width 76 height 11
checkbox input "true"
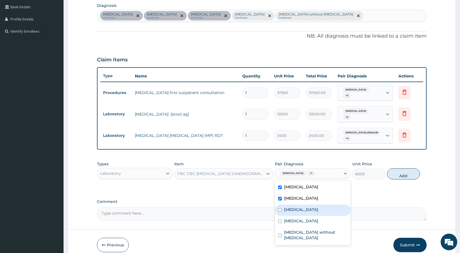
click at [318, 207] on label "Gastroesophageal reflux disease" at bounding box center [301, 210] width 34 height 6
checkbox input "true"
click at [319, 220] on div "Malaria, unspecified" at bounding box center [313, 221] width 76 height 11
checkbox input "true"
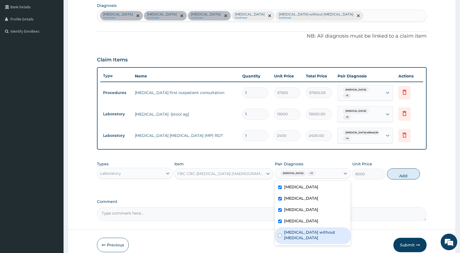
drag, startPoint x: 316, startPoint y: 229, endPoint x: 333, endPoint y: 206, distance: 28.1
click at [318, 229] on label "Sepsis without septic shock" at bounding box center [315, 234] width 63 height 11
checkbox input "true"
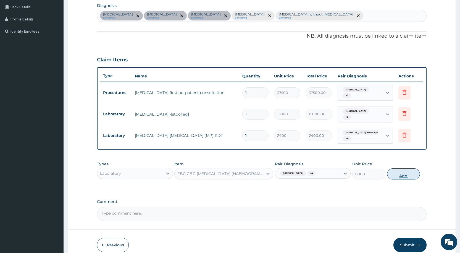
click at [393, 170] on button "Add" at bounding box center [403, 173] width 33 height 11
type input "0"
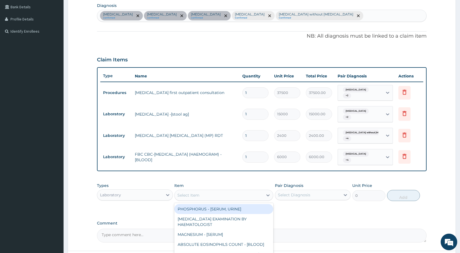
click at [189, 192] on div "Select Item" at bounding box center [188, 195] width 22 height 6
click at [153, 191] on div "Laboratory" at bounding box center [129, 194] width 65 height 9
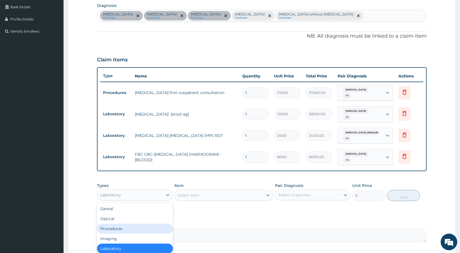
scroll to position [19, 0]
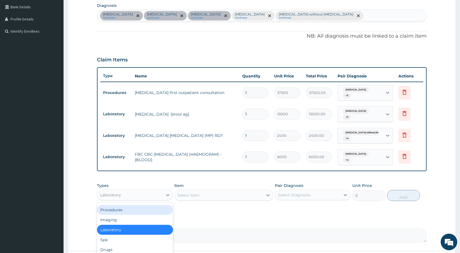
click at [130, 205] on div "Procedures" at bounding box center [135, 210] width 76 height 10
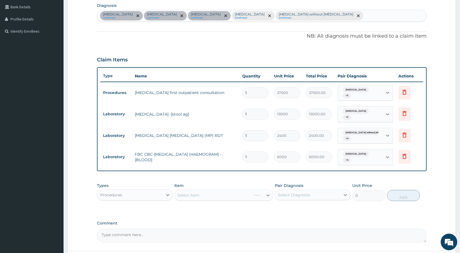
click at [212, 190] on div "Select Item" at bounding box center [223, 195] width 99 height 11
click at [206, 190] on div "Select Item" at bounding box center [223, 195] width 99 height 11
click at [204, 190] on div "Select Item" at bounding box center [223, 195] width 99 height 11
click at [194, 190] on div "Select Item" at bounding box center [223, 195] width 99 height 11
click at [190, 191] on div "Select Item" at bounding box center [223, 195] width 99 height 11
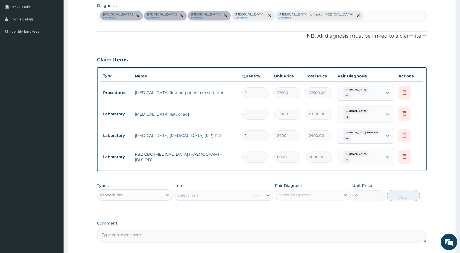
click at [189, 190] on div "Select Item" at bounding box center [223, 195] width 99 height 11
click at [195, 190] on div "Select Item" at bounding box center [223, 195] width 99 height 11
click at [182, 190] on div "Select Item" at bounding box center [223, 195] width 99 height 11
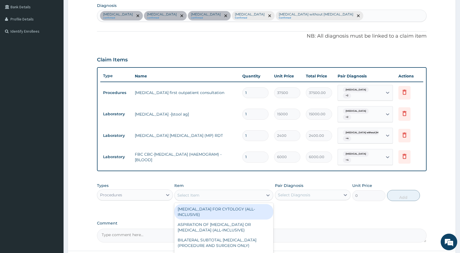
click at [218, 191] on div "Select Item" at bounding box center [219, 195] width 88 height 9
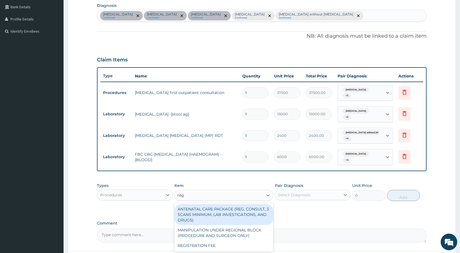
type input "regi"
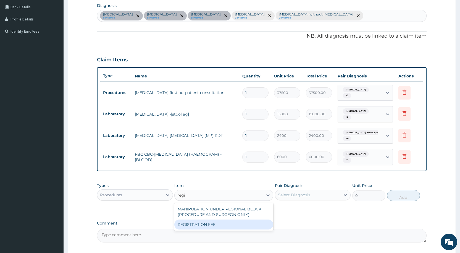
click at [240, 219] on div "REGISTRATION FEE" at bounding box center [223, 224] width 99 height 10
type input "3000"
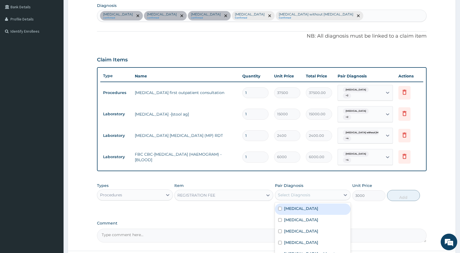
click at [307, 192] on div "Select Diagnosis" at bounding box center [294, 195] width 32 height 6
click at [300, 206] on label "[MEDICAL_DATA]" at bounding box center [301, 209] width 34 height 6
checkbox input "true"
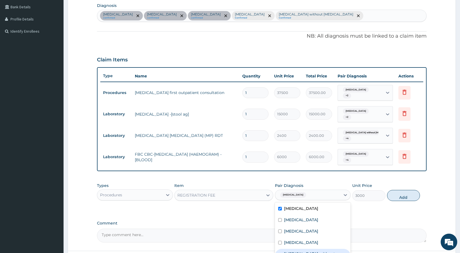
click at [291, 251] on label "[MEDICAL_DATA] without [MEDICAL_DATA]" at bounding box center [315, 256] width 63 height 11
checkbox input "true"
click at [292, 240] on label "Malaria, unspecified" at bounding box center [301, 243] width 34 height 6
checkbox input "true"
click at [293, 228] on label "Gastroesophageal reflux disease" at bounding box center [301, 231] width 34 height 6
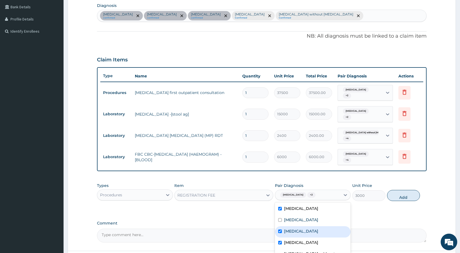
checkbox input "true"
click at [297, 217] on label "Peptic ulcer" at bounding box center [301, 220] width 34 height 6
checkbox input "true"
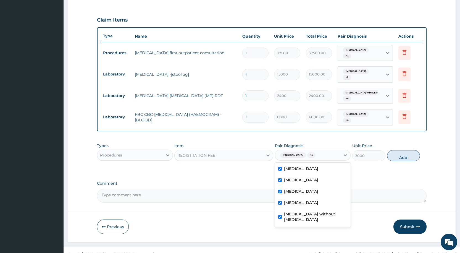
scroll to position [179, 0]
click at [393, 149] on button "Add" at bounding box center [403, 154] width 33 height 11
type input "0"
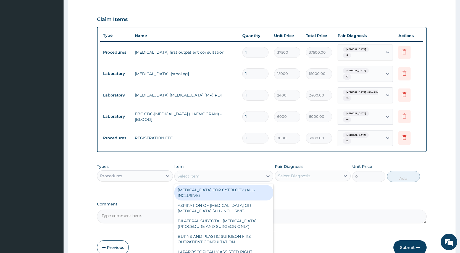
click at [191, 173] on div "Select Item" at bounding box center [188, 176] width 22 height 6
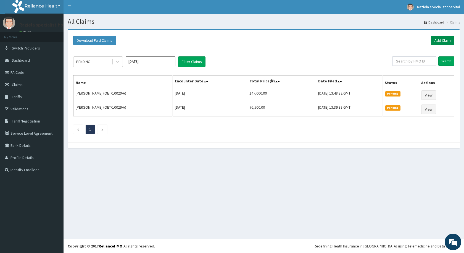
click at [436, 42] on link "Add Claim" at bounding box center [442, 40] width 23 height 9
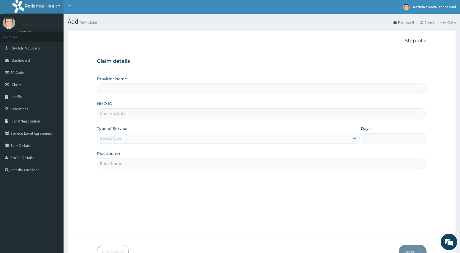
type input "Raziela Specialist Clinic"
click at [104, 116] on input "HMO ID" at bounding box center [262, 113] width 330 height 11
type input "NPT/10014/B"
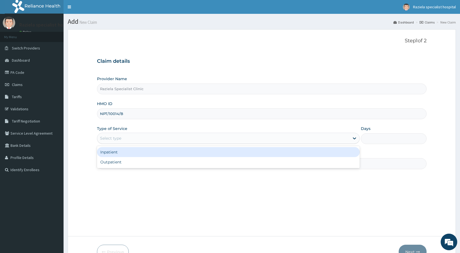
click at [120, 140] on div "Select type" at bounding box center [110, 138] width 21 height 6
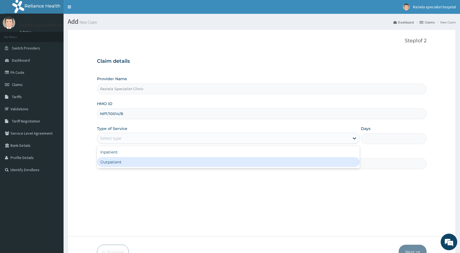
click at [113, 162] on div "Outpatient" at bounding box center [228, 162] width 263 height 10
type input "1"
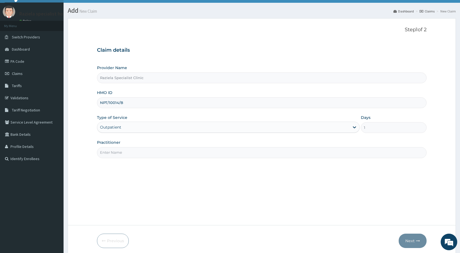
scroll to position [28, 0]
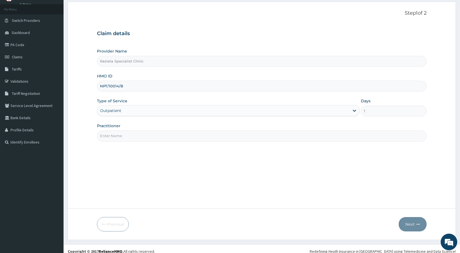
click at [109, 138] on input "Practitioner" at bounding box center [262, 135] width 330 height 11
type input "[PERSON_NAME]"
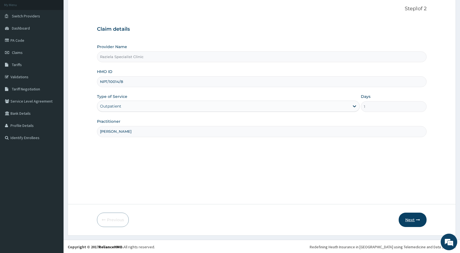
scroll to position [33, 0]
click at [410, 218] on button "Next" at bounding box center [413, 219] width 28 height 14
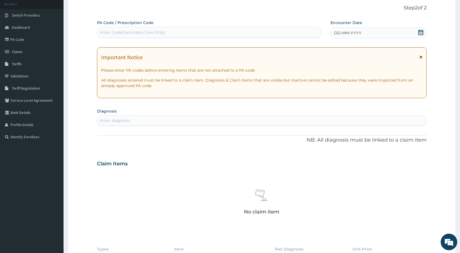
click at [103, 33] on div "Enter Code(Secondary Care Only)" at bounding box center [132, 33] width 65 height 6
paste input "PA/531AB0"
type input "PA/531AB0"
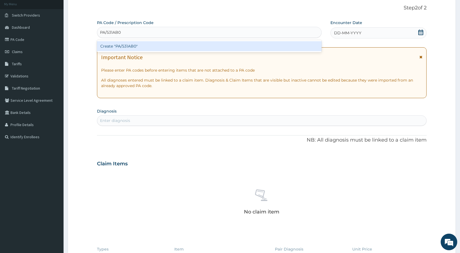
click at [128, 48] on div "Create "PA/531AB0"" at bounding box center [209, 46] width 224 height 10
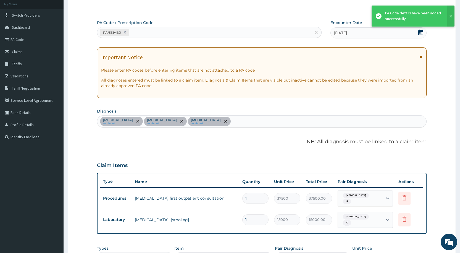
click at [253, 124] on div "[MEDICAL_DATA] confirmed [MEDICAL_DATA] confirmed [MEDICAL_DATA] confirmed" at bounding box center [261, 121] width 329 height 12
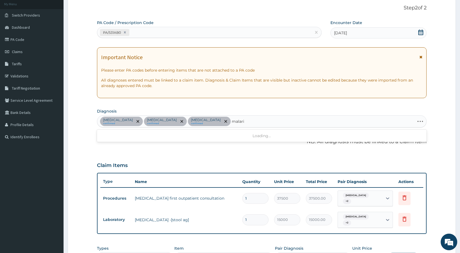
type input "[MEDICAL_DATA]"
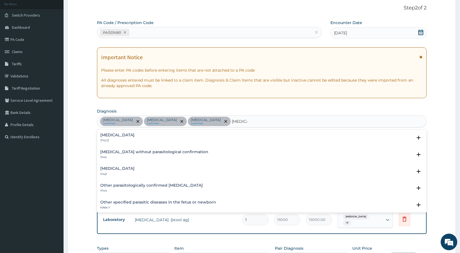
click at [113, 170] on h4 "[MEDICAL_DATA]" at bounding box center [117, 168] width 34 height 4
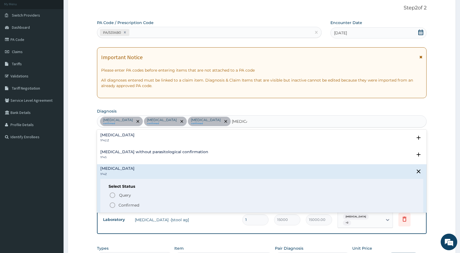
click at [114, 204] on icon "status option filled" at bounding box center [112, 205] width 7 height 7
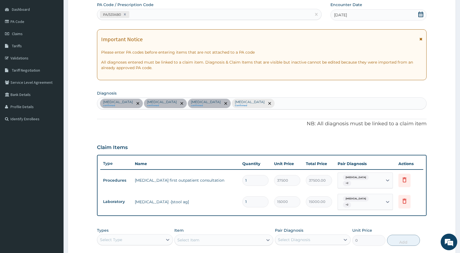
scroll to position [61, 0]
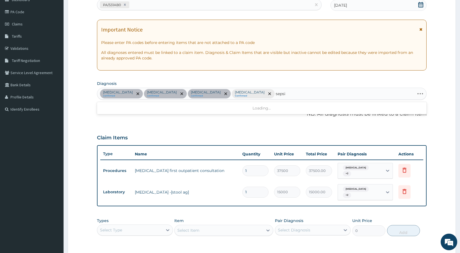
type input "[MEDICAL_DATA]"
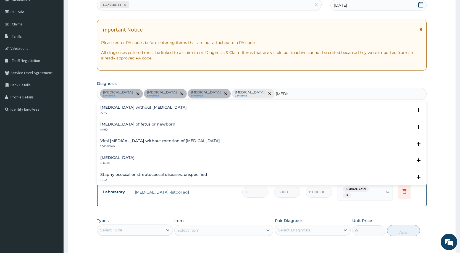
click at [120, 107] on h4 "[MEDICAL_DATA] without [MEDICAL_DATA]" at bounding box center [143, 107] width 86 height 4
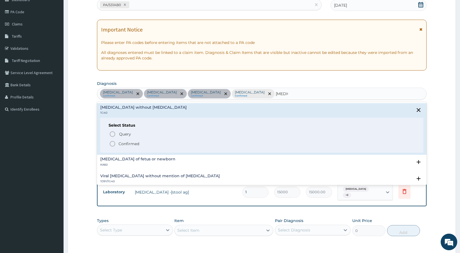
click at [112, 143] on icon "status option filled" at bounding box center [112, 143] width 7 height 7
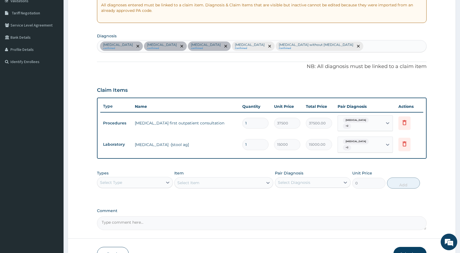
scroll to position [116, 0]
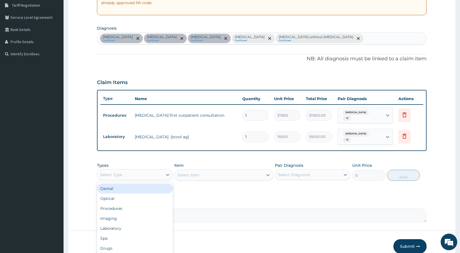
click at [140, 171] on div "Select Type" at bounding box center [129, 174] width 65 height 9
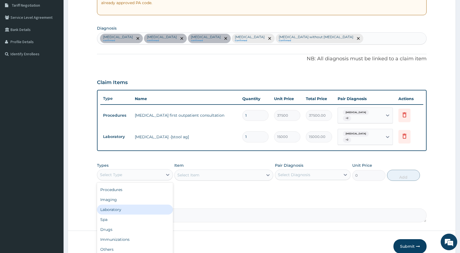
scroll to position [0, 0]
click at [126, 204] on div "Procedures" at bounding box center [135, 208] width 76 height 10
click at [203, 169] on div "Select Item" at bounding box center [223, 174] width 99 height 11
click at [185, 169] on div "Select Item" at bounding box center [223, 174] width 99 height 11
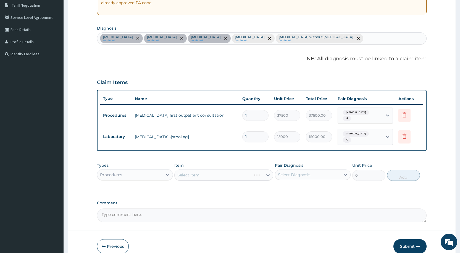
click at [185, 169] on div "Select Item" at bounding box center [223, 174] width 99 height 11
click at [185, 172] on div "Select Item" at bounding box center [188, 175] width 22 height 6
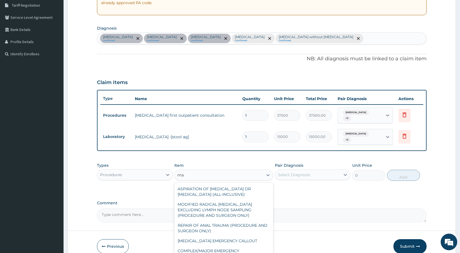
type input "m"
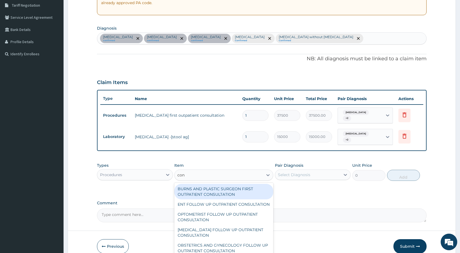
type input "cons"
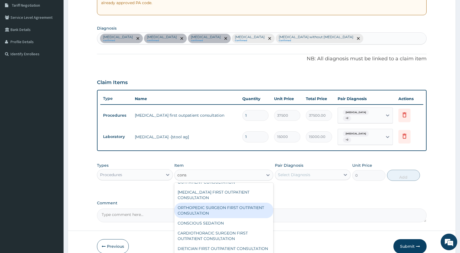
scroll to position [842, 0]
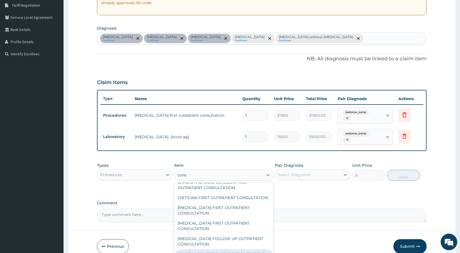
click at [215, 249] on div "GENERAL PRACTITIONER FIRST OUTPATIENT CONSULTATION" at bounding box center [223, 256] width 99 height 15
type input "4500"
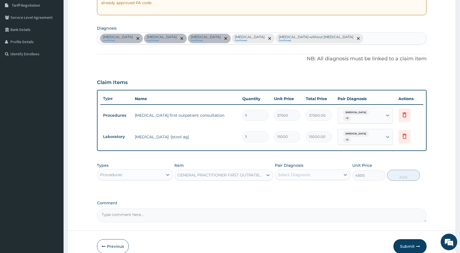
click at [290, 172] on div "Select Diagnosis" at bounding box center [294, 175] width 32 height 6
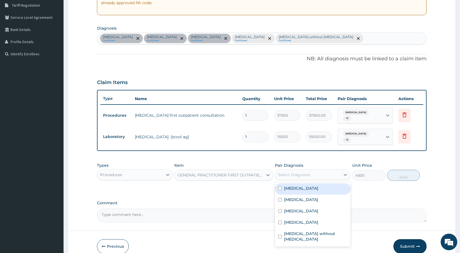
click at [286, 185] on label "Hiatal hernia" at bounding box center [301, 188] width 34 height 6
checkbox input "true"
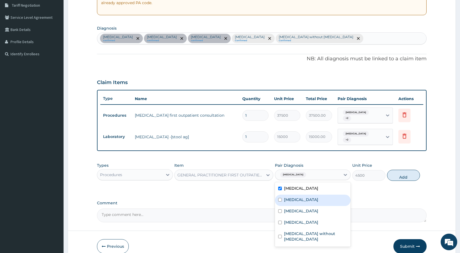
click at [285, 199] on div "[MEDICAL_DATA]" at bounding box center [313, 199] width 76 height 11
checkbox input "true"
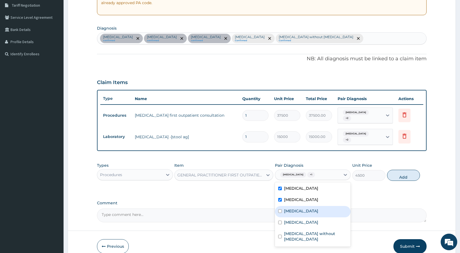
click at [284, 211] on div "[MEDICAL_DATA]" at bounding box center [313, 211] width 76 height 11
checkbox input "true"
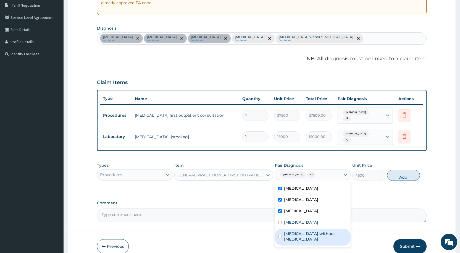
click at [283, 228] on div "[MEDICAL_DATA] without [MEDICAL_DATA]" at bounding box center [313, 236] width 76 height 17
checkbox input "true"
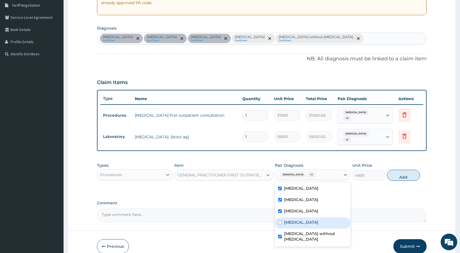
click at [285, 219] on label "Malaria, unspecified" at bounding box center [301, 222] width 34 height 6
checkbox input "true"
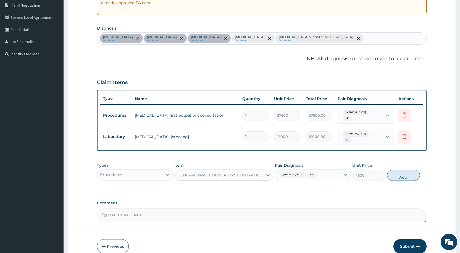
click at [402, 172] on button "Add" at bounding box center [403, 175] width 33 height 11
type input "0"
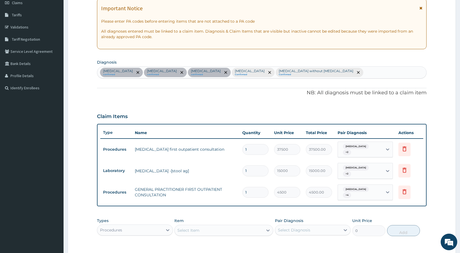
scroll to position [157, 0]
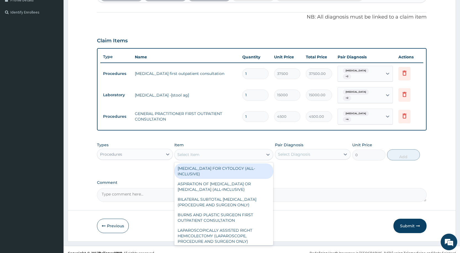
click at [199, 150] on div "Select Item" at bounding box center [219, 154] width 88 height 9
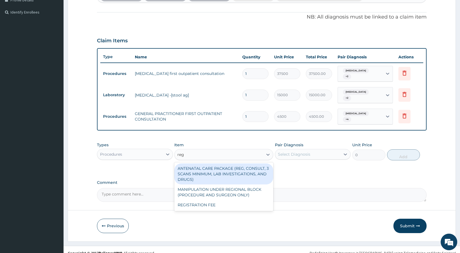
type input "regi"
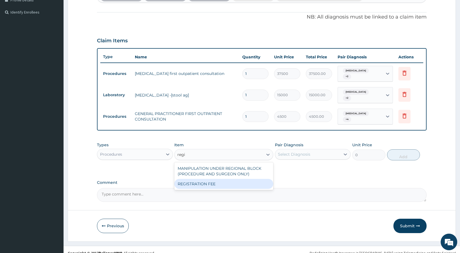
click at [205, 179] on div "REGISTRATION FEE" at bounding box center [223, 184] width 99 height 10
type input "3000"
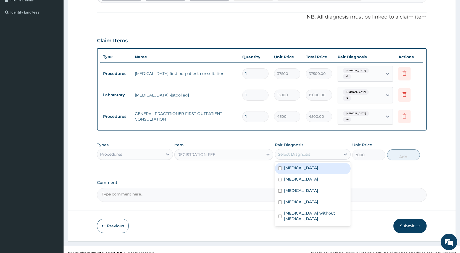
click at [304, 150] on div "Select Diagnosis" at bounding box center [307, 154] width 65 height 9
click at [297, 174] on div "Peptic ulcer" at bounding box center [313, 179] width 76 height 11
checkbox input "true"
click at [297, 165] on label "Hiatal hernia" at bounding box center [301, 168] width 34 height 6
checkbox input "true"
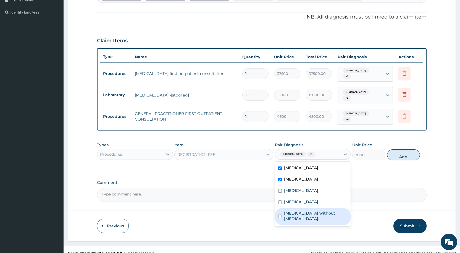
click at [291, 212] on div "Sepsis without septic shock" at bounding box center [313, 216] width 76 height 17
checkbox input "true"
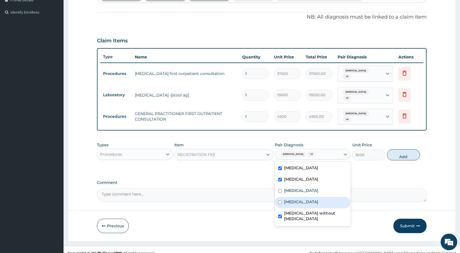
click at [294, 199] on label "Malaria, unspecified" at bounding box center [301, 202] width 34 height 6
checkbox input "true"
click at [296, 185] on div "Gastroesophageal reflux disease" at bounding box center [313, 190] width 76 height 11
checkbox input "true"
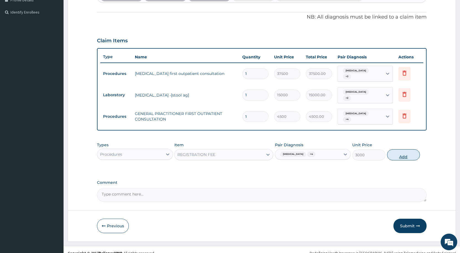
click at [404, 149] on button "Add" at bounding box center [403, 154] width 33 height 11
type input "0"
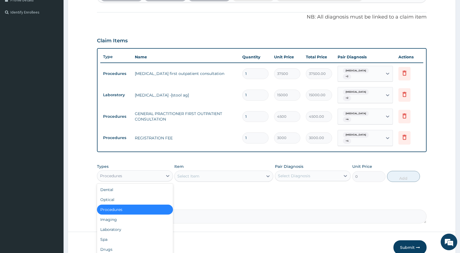
click at [139, 171] on div "Procedures" at bounding box center [129, 175] width 65 height 9
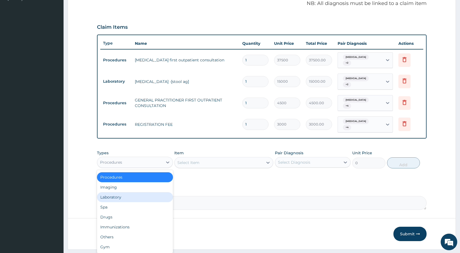
scroll to position [177, 0]
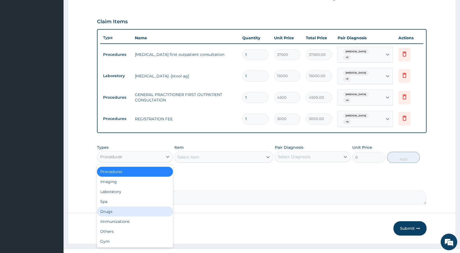
click at [135, 206] on div "Drugs" at bounding box center [135, 211] width 76 height 10
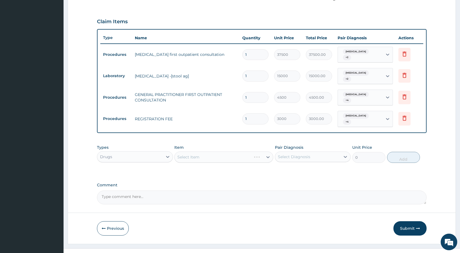
click at [183, 144] on div "Item Select Item" at bounding box center [223, 153] width 99 height 18
click at [180, 151] on div "Select Item" at bounding box center [223, 156] width 99 height 11
click at [168, 154] on icon at bounding box center [168, 157] width 6 height 6
click at [135, 152] on div "Drugs" at bounding box center [129, 156] width 65 height 9
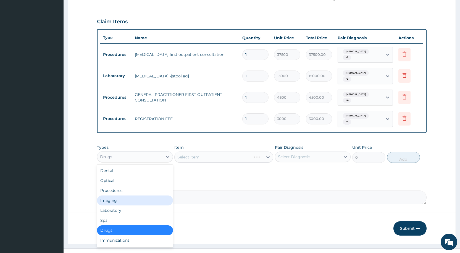
scroll to position [19, 0]
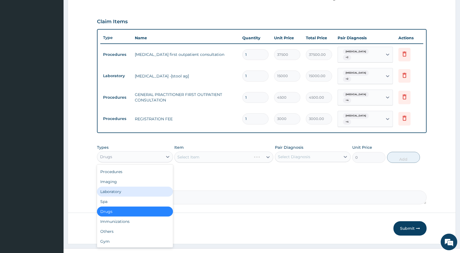
click at [136, 186] on div "Laboratory" at bounding box center [135, 191] width 76 height 10
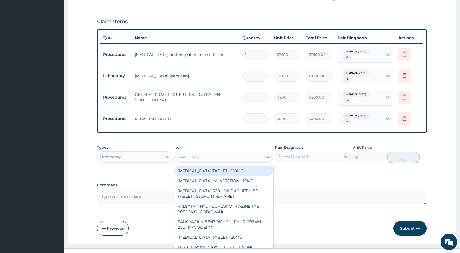
click at [188, 154] on div "Select Item" at bounding box center [188, 157] width 22 height 6
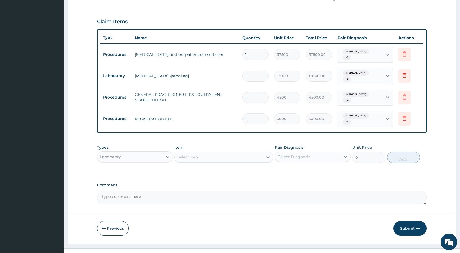
click at [188, 154] on div "Select Item" at bounding box center [188, 157] width 22 height 6
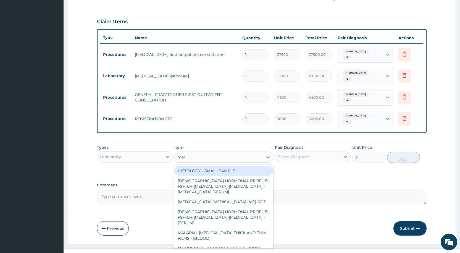
type input "mala"
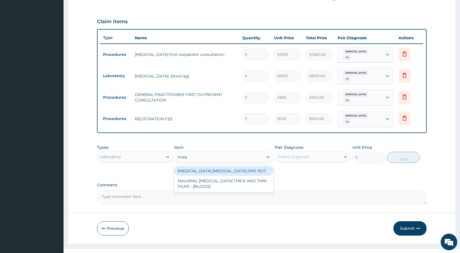
click at [217, 166] on div "MALARIA PARASITE (MP) RDT" at bounding box center [223, 171] width 99 height 10
type input "2400"
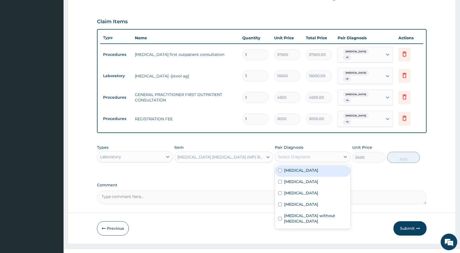
click at [295, 154] on div "Select Diagnosis" at bounding box center [294, 157] width 32 height 6
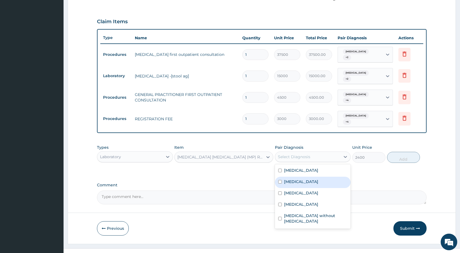
click at [291, 177] on div "Peptic ulcer" at bounding box center [313, 182] width 76 height 11
checkbox input "true"
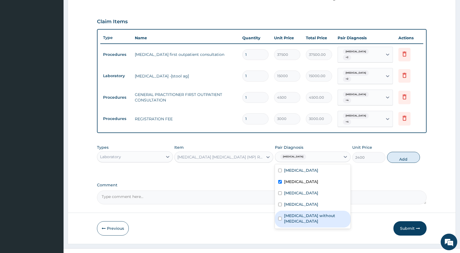
click at [286, 213] on label "Sepsis without septic shock" at bounding box center [315, 218] width 63 height 11
checkbox input "true"
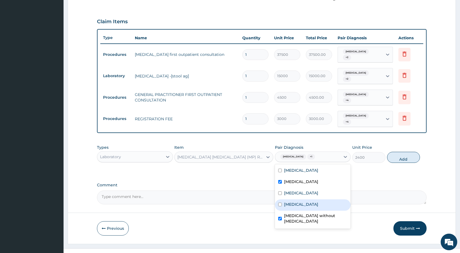
click at [286, 201] on label "Malaria, unspecified" at bounding box center [301, 204] width 34 height 6
checkbox input "true"
click at [288, 190] on label "Gastroesophageal reflux disease" at bounding box center [301, 193] width 34 height 6
checkbox input "true"
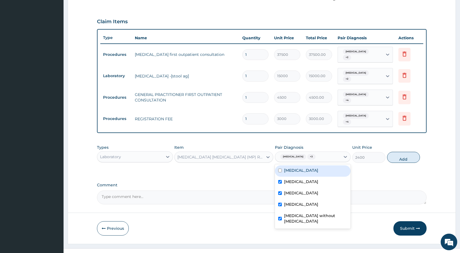
click at [289, 167] on label "Hiatal hernia" at bounding box center [301, 170] width 34 height 6
checkbox input "true"
click at [403, 152] on button "Add" at bounding box center [403, 157] width 33 height 11
type input "0"
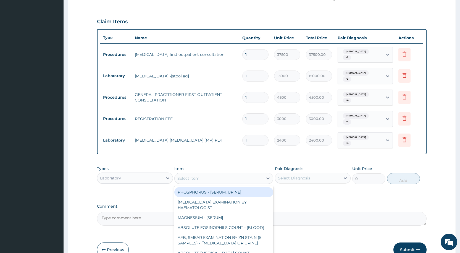
click at [188, 175] on div "Select Item" at bounding box center [188, 178] width 22 height 6
type input "com"
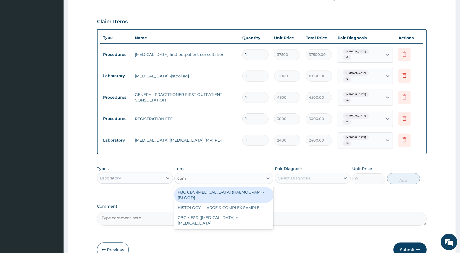
click at [243, 187] on div "FBC CBC-COMPLETE BLOOD COUNT (HAEMOGRAM) - [BLOOD]" at bounding box center [223, 194] width 99 height 15
type input "6000"
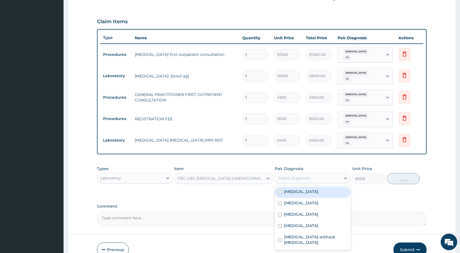
click at [301, 175] on div "Select Diagnosis" at bounding box center [294, 178] width 32 height 6
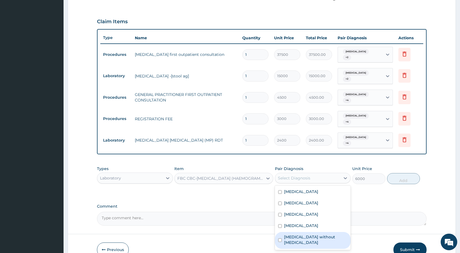
click at [292, 232] on div "Sepsis without septic shock" at bounding box center [313, 240] width 76 height 17
checkbox input "true"
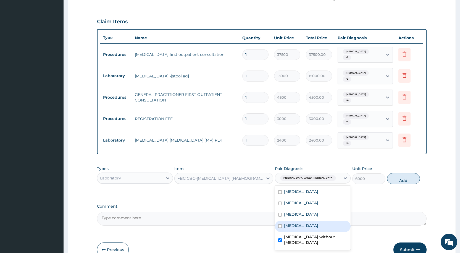
click at [292, 223] on label "Malaria, unspecified" at bounding box center [301, 226] width 34 height 6
checkbox input "true"
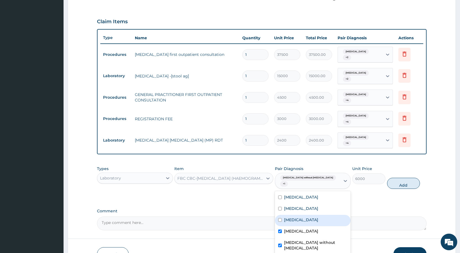
click at [292, 215] on div "Gastroesophageal reflux disease" at bounding box center [313, 220] width 76 height 11
checkbox input "true"
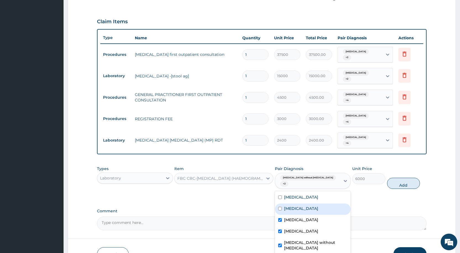
click at [286, 206] on label "Peptic ulcer" at bounding box center [301, 209] width 34 height 6
click at [283, 203] on div "Peptic ulcer" at bounding box center [313, 208] width 76 height 11
checkbox input "true"
click at [283, 192] on div "Hiatal hernia" at bounding box center [313, 197] width 76 height 11
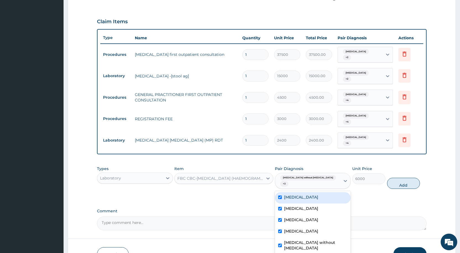
checkbox input "true"
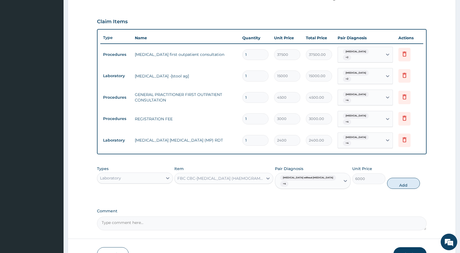
click at [403, 247] on button "Submit" at bounding box center [409, 254] width 33 height 14
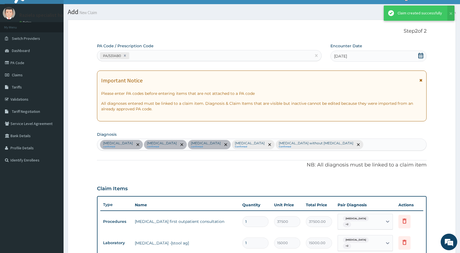
scroll to position [177, 0]
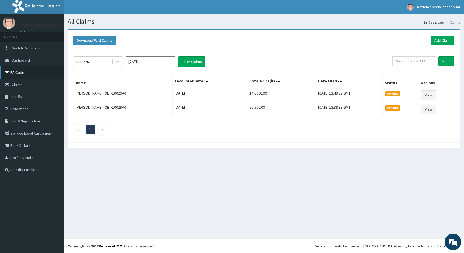
click at [26, 74] on link "PA Code" at bounding box center [32, 72] width 64 height 12
click at [121, 61] on div at bounding box center [118, 62] width 10 height 10
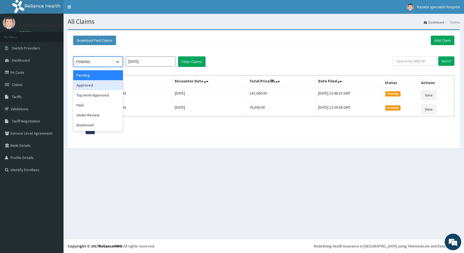
click at [98, 85] on div "Approved" at bounding box center [98, 85] width 50 height 10
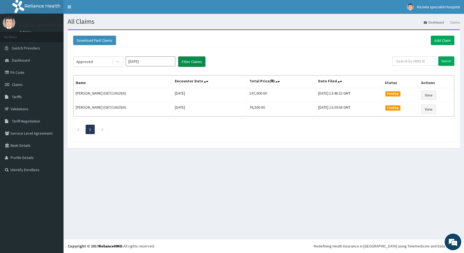
click at [187, 62] on button "Filter Claims" at bounding box center [191, 61] width 27 height 10
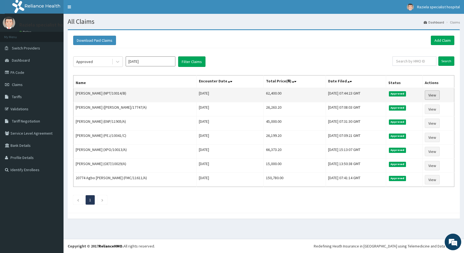
click at [428, 96] on link "View" at bounding box center [432, 94] width 15 height 9
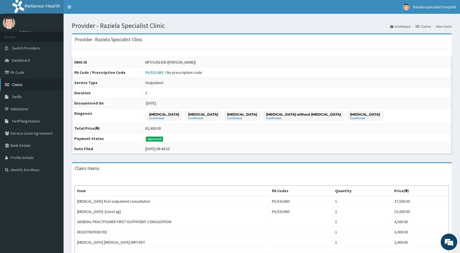
click at [32, 86] on link "Claims" at bounding box center [32, 84] width 64 height 12
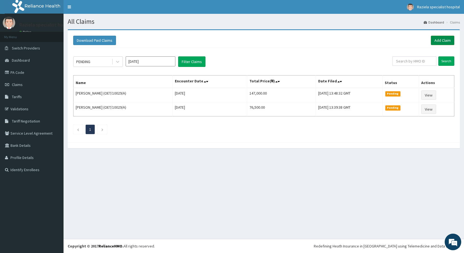
click at [438, 38] on link "Add Claim" at bounding box center [442, 40] width 23 height 9
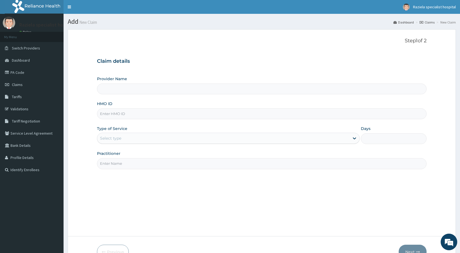
click at [115, 90] on input "Provider Name" at bounding box center [262, 88] width 330 height 11
type input "Raziela Specialist Clinic"
click at [110, 112] on input "HMO ID" at bounding box center [262, 113] width 330 height 11
type input "NPT/10014/B"
click at [116, 138] on div "Select type" at bounding box center [110, 138] width 21 height 6
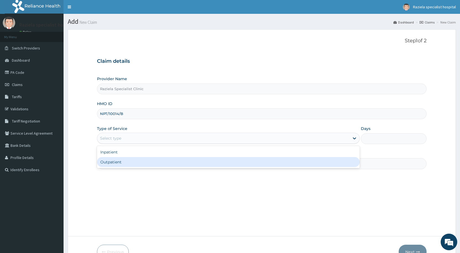
click at [117, 158] on div "Outpatient" at bounding box center [228, 162] width 263 height 10
type input "1"
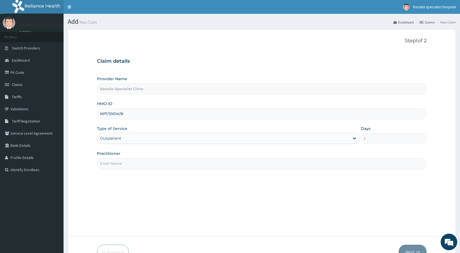
click at [121, 160] on input "Practitioner" at bounding box center [262, 163] width 330 height 11
type input "[PERSON_NAME]"
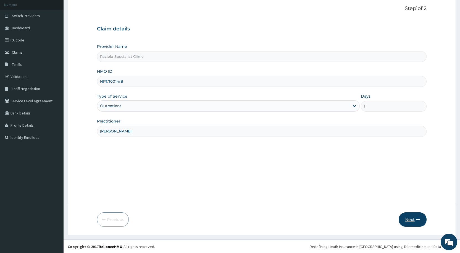
scroll to position [33, 0]
click at [406, 221] on button "Next" at bounding box center [413, 219] width 28 height 14
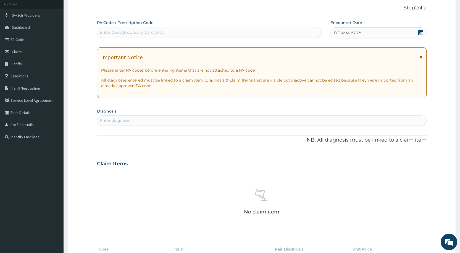
click at [122, 33] on div "Enter Code(Secondary Care Only)" at bounding box center [132, 33] width 65 height 6
click at [110, 122] on div "Enter diagnosis" at bounding box center [115, 121] width 30 height 6
type input "sepsis"
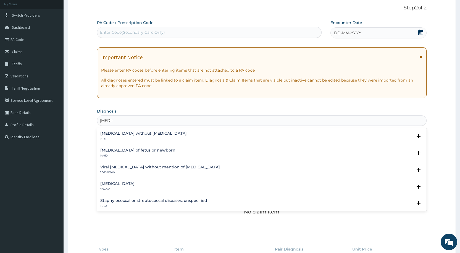
click at [139, 131] on h4 "Sepsis without septic shock" at bounding box center [143, 133] width 86 height 4
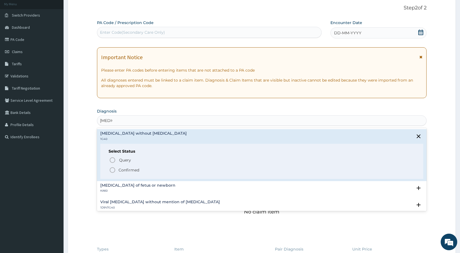
click at [111, 167] on icon "status option filled" at bounding box center [112, 170] width 7 height 7
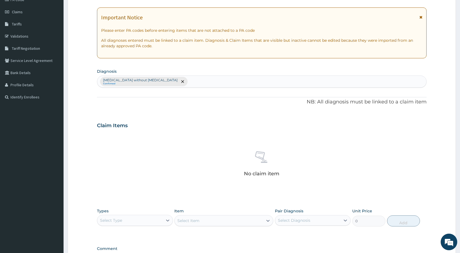
scroll to position [143, 0]
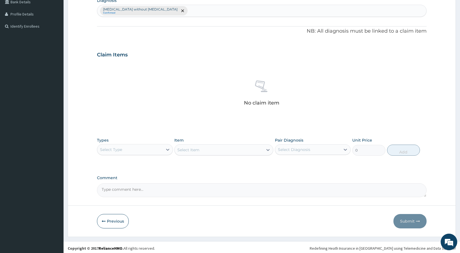
click at [140, 152] on div "Select Type" at bounding box center [129, 149] width 65 height 9
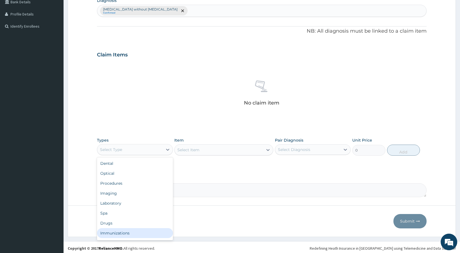
scroll to position [19, 0]
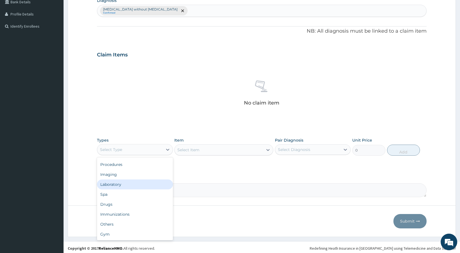
click at [139, 185] on div "Laboratory" at bounding box center [135, 184] width 76 height 10
click at [185, 149] on div "Select Item" at bounding box center [223, 149] width 99 height 11
click at [180, 149] on div "Select Item" at bounding box center [223, 149] width 99 height 11
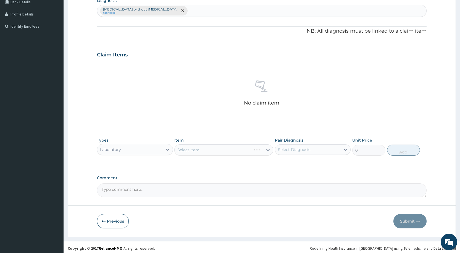
click at [180, 149] on div "Select Item" at bounding box center [223, 149] width 99 height 11
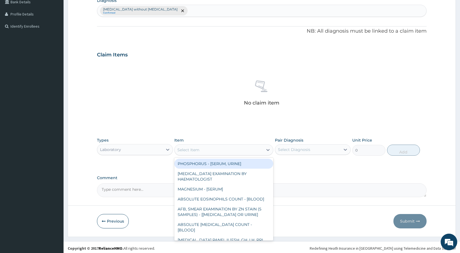
click at [181, 150] on div "Select Item" at bounding box center [188, 150] width 22 height 6
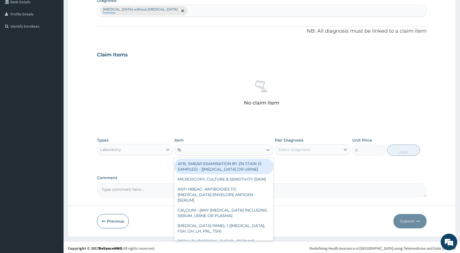
type input "fbc"
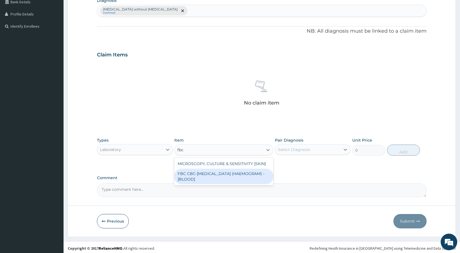
click at [206, 184] on div "MICROSCOPY, CULTURE & SENSITIVITY [SKIN] FBC CBC-COMPLETE BLOOD COUNT (HAEMOGRA…" at bounding box center [223, 171] width 99 height 28
click at [249, 176] on div "FBC CBC-COMPLETE BLOOD COUNT (HAEMOGRAM) - [BLOOD]" at bounding box center [223, 176] width 99 height 15
type input "6000"
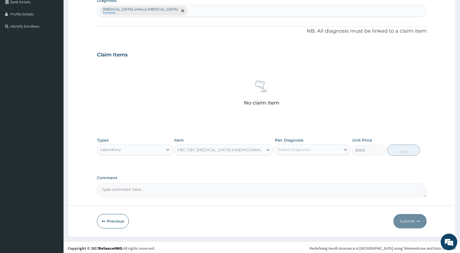
click at [293, 154] on div "Select Diagnosis" at bounding box center [313, 149] width 76 height 10
click at [323, 164] on label "Sepsis without septic shock" at bounding box center [315, 165] width 63 height 11
checkbox input "true"
click at [405, 154] on button "Add" at bounding box center [403, 149] width 33 height 11
type input "0"
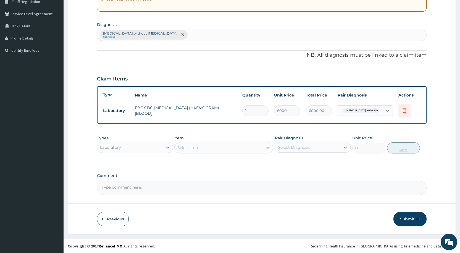
scroll to position [119, 0]
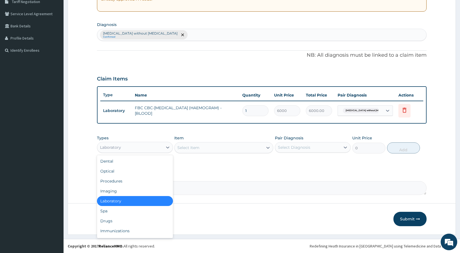
click at [161, 148] on div "Laboratory" at bounding box center [129, 147] width 65 height 9
click at [140, 180] on div "Procedures" at bounding box center [135, 181] width 76 height 10
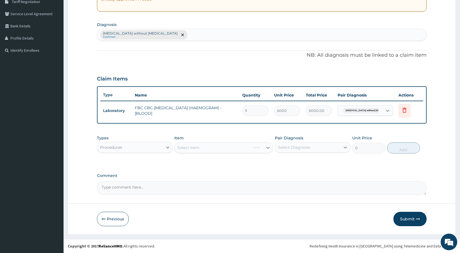
click at [182, 145] on div "Select Item" at bounding box center [223, 147] width 99 height 11
click at [182, 147] on div "Select Item" at bounding box center [223, 147] width 99 height 11
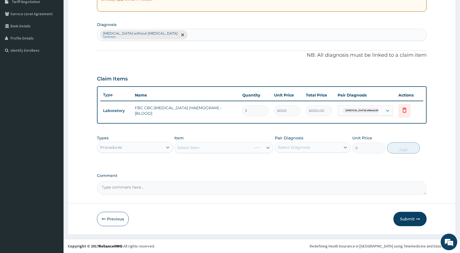
click at [180, 148] on div "Select Item" at bounding box center [223, 147] width 99 height 11
click at [180, 146] on div "Select Item" at bounding box center [223, 147] width 99 height 11
click at [180, 147] on div "Select Item" at bounding box center [223, 147] width 99 height 11
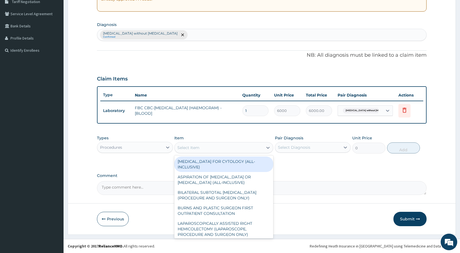
click at [187, 146] on div "Select Item" at bounding box center [188, 148] width 22 height 6
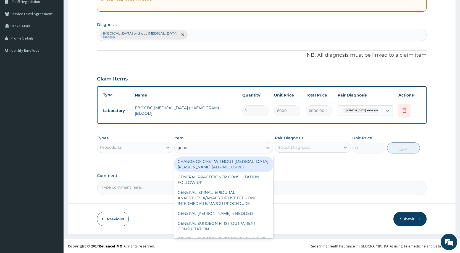
type input "gener"
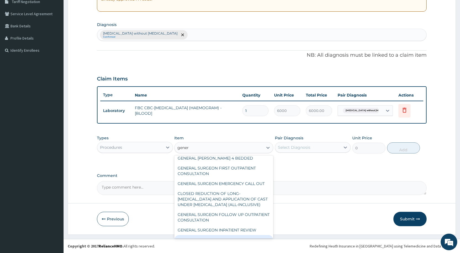
scroll to position [111, 0]
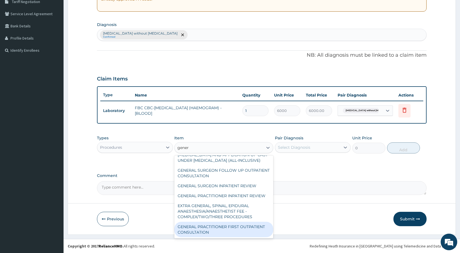
click at [224, 234] on div "GENERAL PRACTITIONER FIRST OUTPATIENT CONSULTATION" at bounding box center [223, 229] width 99 height 15
type input "4500"
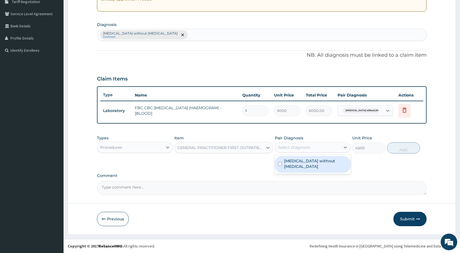
click at [282, 149] on div "Select Diagnosis" at bounding box center [294, 147] width 32 height 6
click at [284, 159] on label "Sepsis without septic shock" at bounding box center [315, 163] width 63 height 11
checkbox input "true"
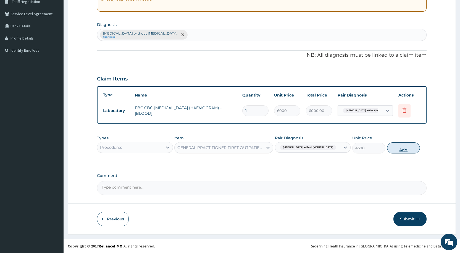
click at [402, 147] on button "Add" at bounding box center [403, 147] width 33 height 11
type input "0"
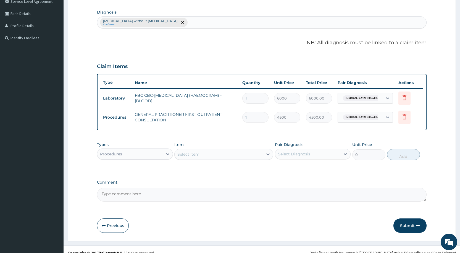
scroll to position [138, 0]
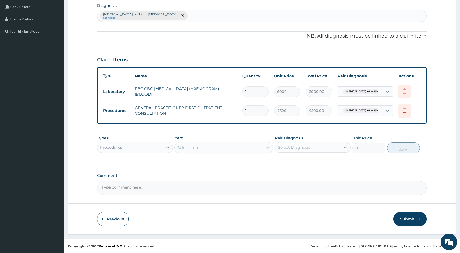
click at [402, 216] on button "Submit" at bounding box center [409, 219] width 33 height 14
click at [398, 217] on button "Submit" at bounding box center [409, 219] width 33 height 14
click at [398, 220] on button "Submit" at bounding box center [409, 219] width 33 height 14
click at [400, 222] on button "Submit" at bounding box center [409, 219] width 33 height 14
click at [407, 220] on button "Submit" at bounding box center [409, 219] width 33 height 14
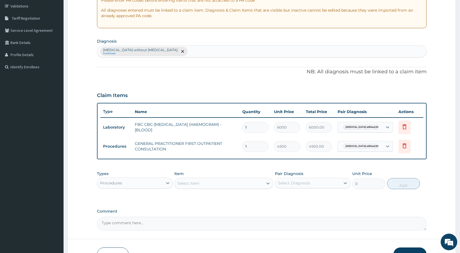
scroll to position [28, 0]
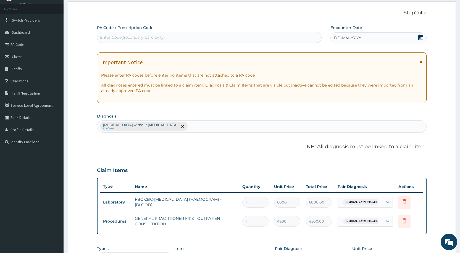
click at [422, 35] on icon at bounding box center [420, 38] width 5 height 6
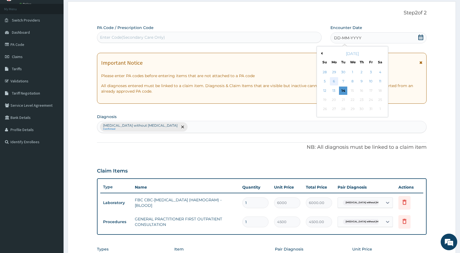
click at [336, 80] on div "6" at bounding box center [334, 81] width 8 height 8
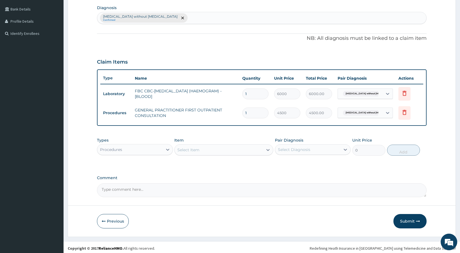
scroll to position [138, 0]
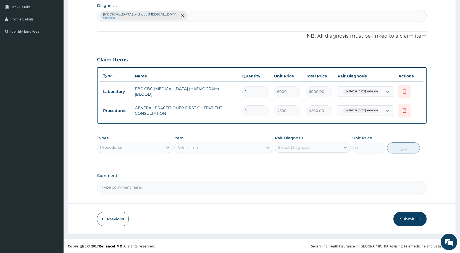
click at [400, 219] on button "Submit" at bounding box center [409, 219] width 33 height 14
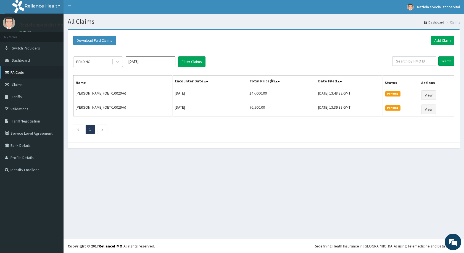
click at [27, 74] on link "PA Code" at bounding box center [32, 72] width 64 height 12
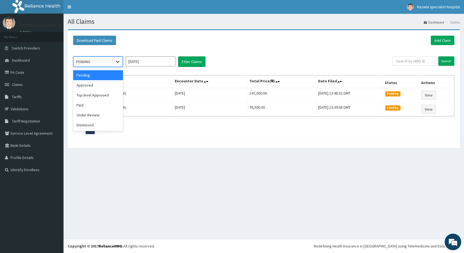
click at [119, 62] on icon at bounding box center [118, 62] width 6 height 6
click at [110, 83] on div "Approved" at bounding box center [98, 85] width 50 height 10
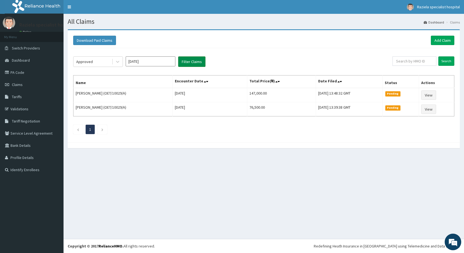
click at [198, 64] on button "Filter Claims" at bounding box center [191, 61] width 27 height 10
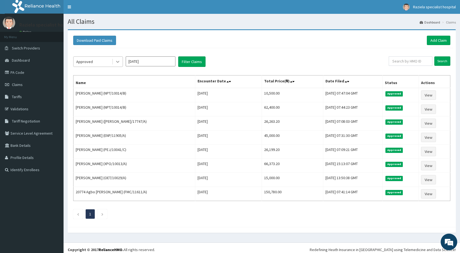
click at [119, 65] on div at bounding box center [118, 62] width 10 height 10
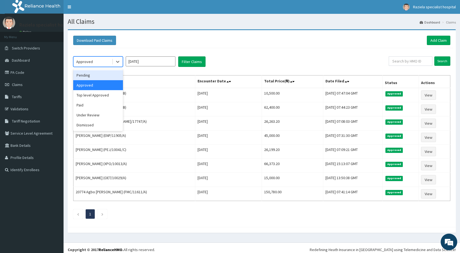
drag, startPoint x: 98, startPoint y: 76, endPoint x: 141, endPoint y: 73, distance: 43.2
click at [98, 75] on div "Pending" at bounding box center [98, 75] width 50 height 10
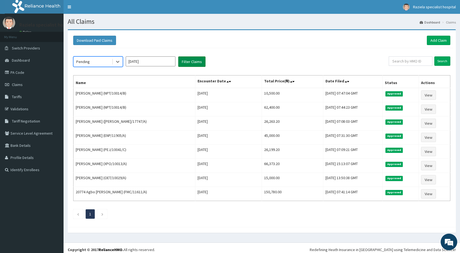
click at [183, 66] on button "Filter Claims" at bounding box center [191, 61] width 27 height 10
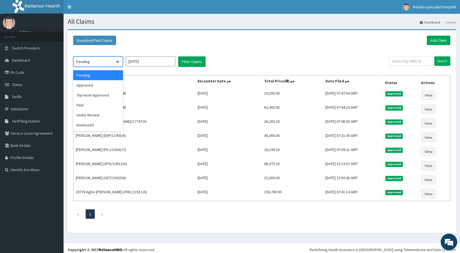
click at [116, 63] on icon at bounding box center [118, 62] width 6 height 6
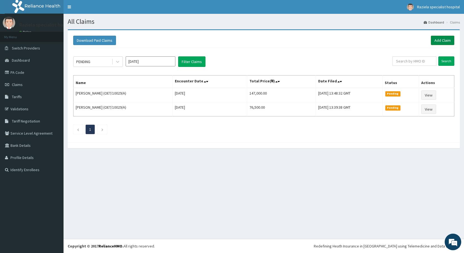
click at [444, 39] on link "Add Claim" at bounding box center [442, 40] width 23 height 9
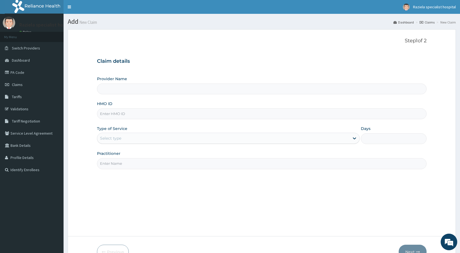
click at [117, 118] on input "HMO ID" at bounding box center [262, 113] width 330 height 11
type input "Raziela Specialist Clinic"
type input "aom/10030/a"
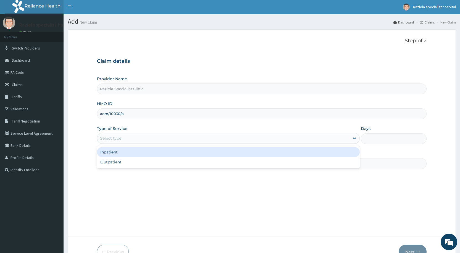
click at [118, 138] on div "Select type" at bounding box center [110, 138] width 21 height 6
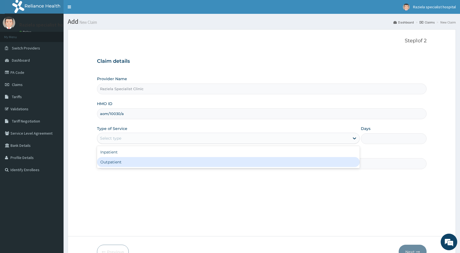
click at [108, 163] on div "Outpatient" at bounding box center [228, 162] width 263 height 10
type input "1"
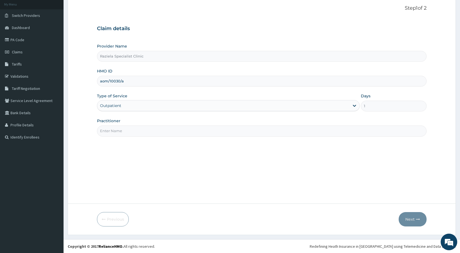
scroll to position [33, 0]
click at [130, 133] on input "Practitioner" at bounding box center [262, 130] width 330 height 11
type input "[PERSON_NAME]"
click at [407, 223] on button "Next" at bounding box center [413, 219] width 28 height 14
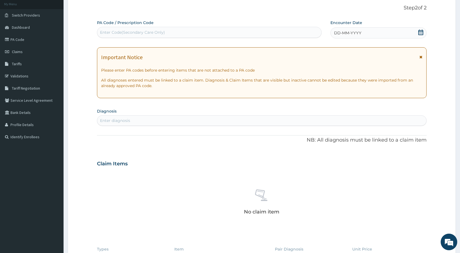
click at [103, 36] on div "Enter Code(Secondary Care Only)" at bounding box center [209, 32] width 224 height 9
paste input "PA/B00C00"
type input "PA/B00C00"
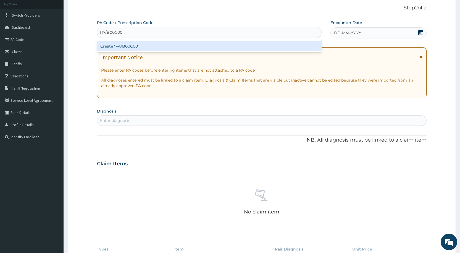
click at [127, 51] on div "Create "PA/B00C00"" at bounding box center [209, 46] width 224 height 10
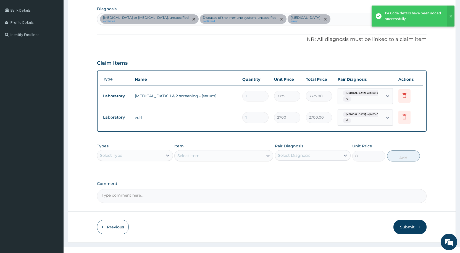
scroll to position [143, 0]
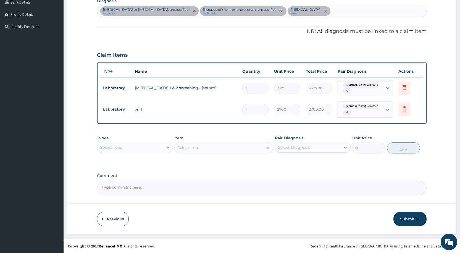
click at [409, 218] on button "Submit" at bounding box center [409, 219] width 33 height 14
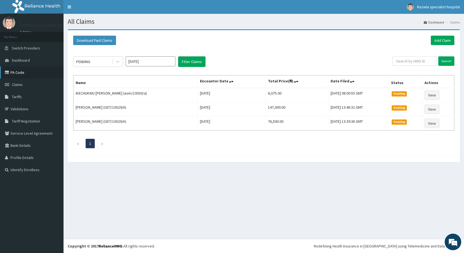
click at [36, 72] on link "PA Code" at bounding box center [32, 72] width 64 height 12
click at [31, 71] on link "PA Code" at bounding box center [32, 72] width 64 height 12
click at [434, 39] on link "Add Claim" at bounding box center [442, 40] width 23 height 9
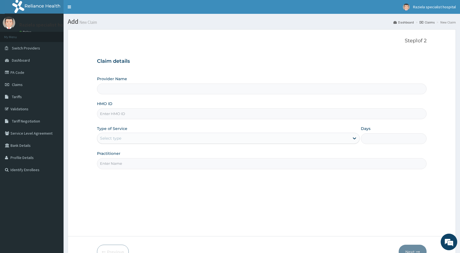
click at [110, 94] on div "Provider Name HMO ID Type of Service Select type Days Practitioner" at bounding box center [262, 122] width 330 height 93
click at [108, 90] on input "Provider Name" at bounding box center [262, 88] width 330 height 11
type input "Raziela Specialist Clinic"
click at [109, 111] on input "HMO ID" at bounding box center [262, 113] width 330 height 11
type input "pgm/10058/a"
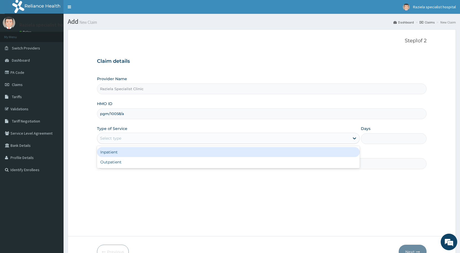
click at [114, 139] on div "Select type" at bounding box center [110, 138] width 21 height 6
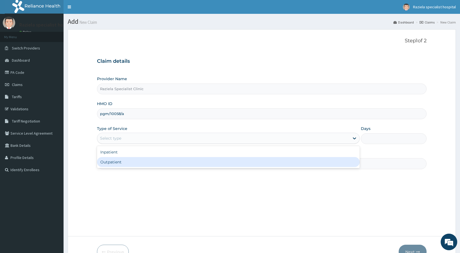
click at [109, 164] on div "Outpatient" at bounding box center [228, 162] width 263 height 10
type input "1"
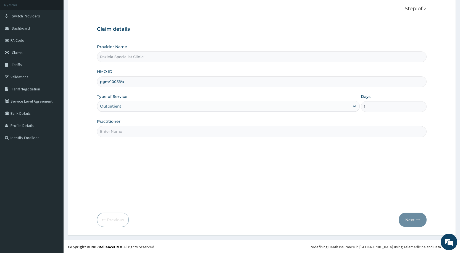
scroll to position [33, 0]
click at [120, 132] on input "Practitioner" at bounding box center [262, 130] width 330 height 11
type input "DR KELLY"
click at [414, 220] on button "Next" at bounding box center [413, 219] width 28 height 14
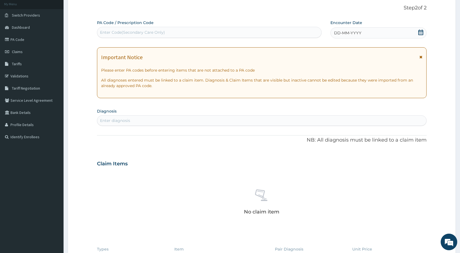
click at [117, 32] on div "Enter Code(Secondary Care Only)" at bounding box center [132, 33] width 65 height 6
paste input "PA/397D78"
type input "PA/397D78"
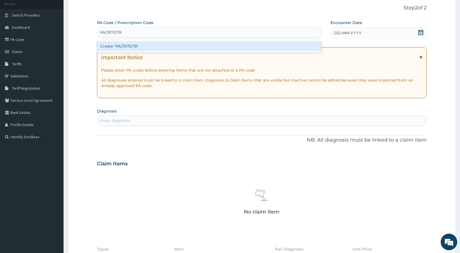
click at [134, 49] on div "Create "PA/397D78"" at bounding box center [209, 46] width 224 height 10
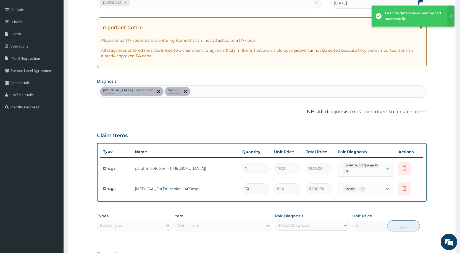
scroll to position [116, 0]
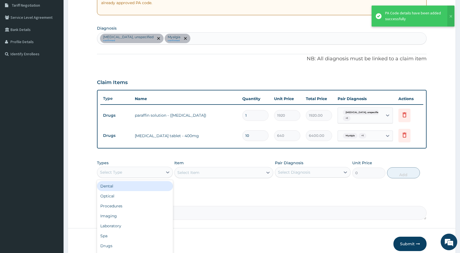
click at [137, 168] on div "Select Type" at bounding box center [129, 172] width 65 height 9
drag, startPoint x: 143, startPoint y: 207, endPoint x: 152, endPoint y: 198, distance: 11.9
click at [144, 206] on div "Procedures" at bounding box center [135, 206] width 76 height 10
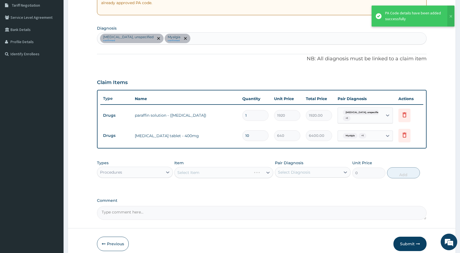
click at [193, 172] on div "Select Item" at bounding box center [223, 172] width 99 height 11
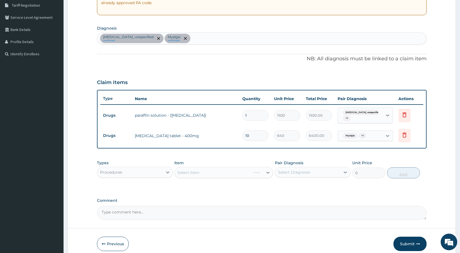
click at [186, 169] on div "Select Item" at bounding box center [223, 172] width 99 height 11
click at [186, 171] on div "Select Item" at bounding box center [223, 172] width 99 height 11
click at [183, 173] on div "Select Item" at bounding box center [223, 172] width 99 height 11
click at [190, 173] on div "Select Item" at bounding box center [223, 172] width 99 height 11
click at [190, 173] on div "Select Item" at bounding box center [188, 173] width 22 height 6
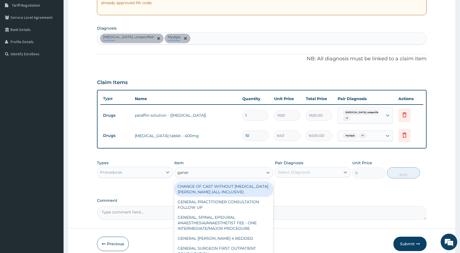
type input "genera"
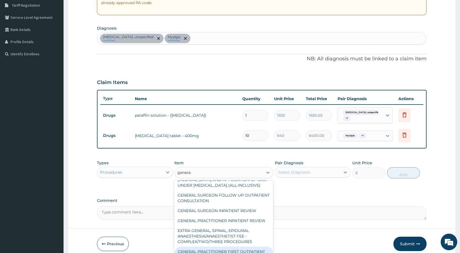
click at [213, 252] on div "GENERAL PRACTITIONER FIRST OUTPATIENT CONSULTATION" at bounding box center [223, 253] width 99 height 15
type input "4500"
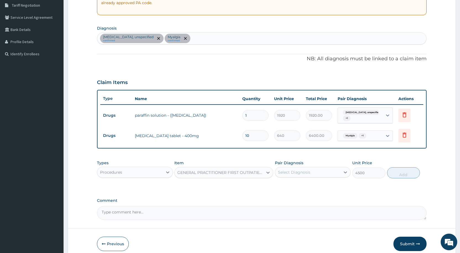
click at [276, 173] on div "Select Diagnosis" at bounding box center [307, 172] width 65 height 9
click at [278, 186] on input "checkbox" at bounding box center [280, 186] width 4 height 4
checkbox input "true"
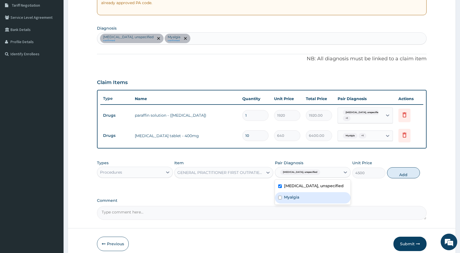
click at [279, 196] on input "checkbox" at bounding box center [280, 198] width 4 height 4
checkbox input "true"
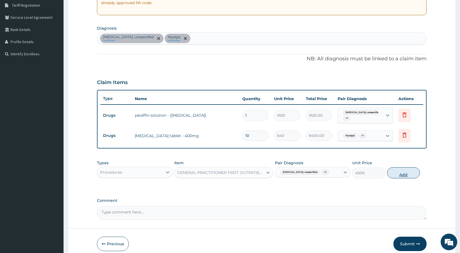
click at [398, 177] on button "Add" at bounding box center [403, 172] width 33 height 11
type input "0"
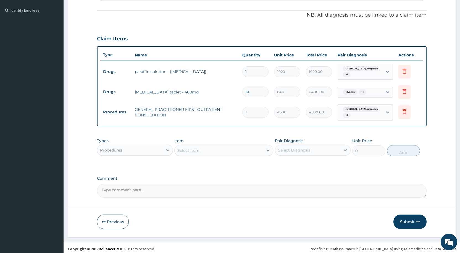
scroll to position [162, 0]
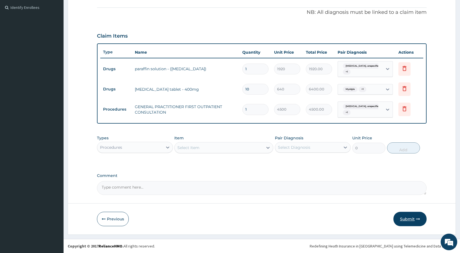
click at [415, 220] on button "Submit" at bounding box center [409, 219] width 33 height 14
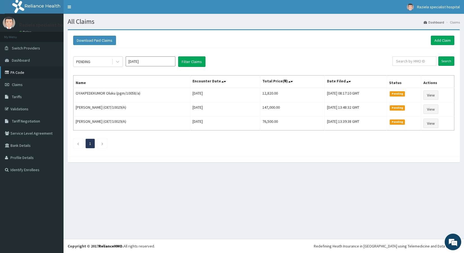
click at [32, 71] on link "PA Code" at bounding box center [32, 72] width 64 height 12
click at [438, 41] on link "Add Claim" at bounding box center [442, 40] width 23 height 9
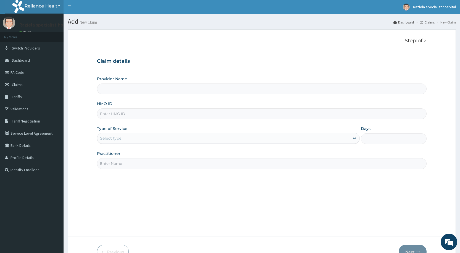
click at [109, 94] on input "Provider Name" at bounding box center [262, 88] width 330 height 11
type input "Raziela Specialist Clinic"
click at [108, 113] on input "HMO ID" at bounding box center [262, 113] width 330 height 11
type input "pgm/10058/a"
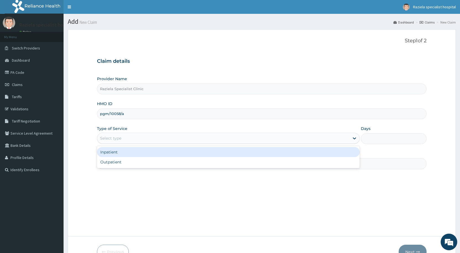
click at [115, 138] on div "Select type" at bounding box center [110, 138] width 21 height 6
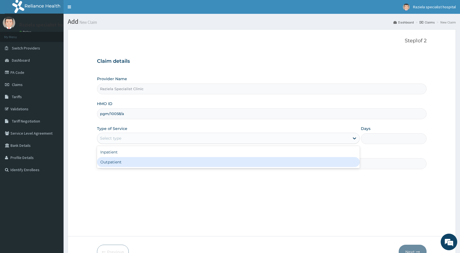
click at [118, 161] on div "Outpatient" at bounding box center [228, 162] width 263 height 10
type input "1"
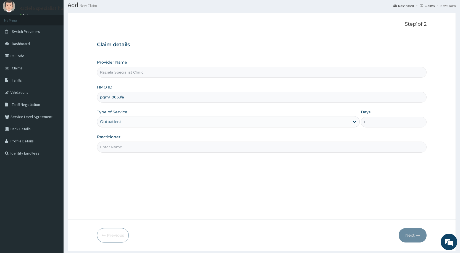
scroll to position [33, 0]
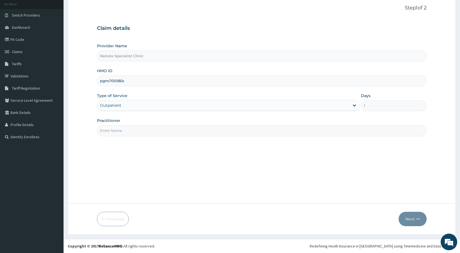
click at [135, 134] on input "Practitioner" at bounding box center [262, 130] width 330 height 11
type input "[PERSON_NAME]"
click at [410, 216] on button "Next" at bounding box center [413, 219] width 28 height 14
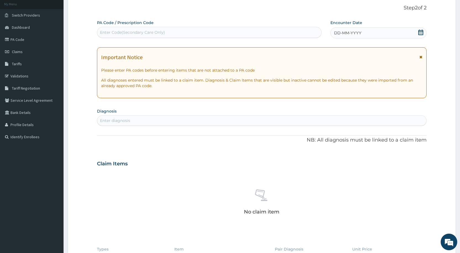
click at [111, 31] on div "Enter Code(Secondary Care Only)" at bounding box center [132, 33] width 65 height 6
click at [112, 30] on div "Enter Code(Secondary Care Only)" at bounding box center [132, 33] width 65 height 6
paste input "PA/FC4207"
type input "PA/FC4207"
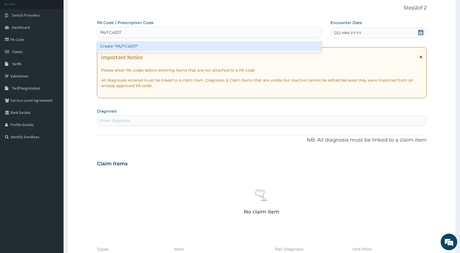
click at [163, 47] on div "Create "PA/FC4207"" at bounding box center [209, 46] width 224 height 10
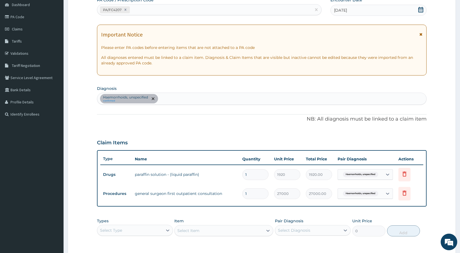
scroll to position [138, 0]
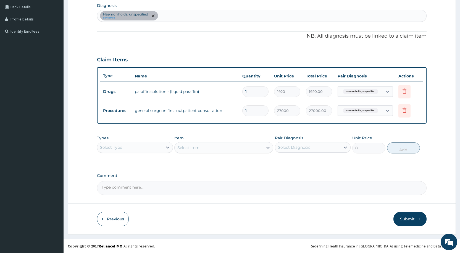
click at [409, 217] on button "Submit" at bounding box center [409, 219] width 33 height 14
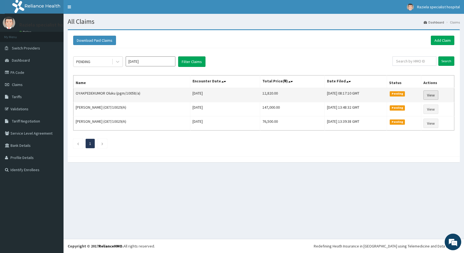
click at [435, 93] on link "View" at bounding box center [431, 94] width 15 height 9
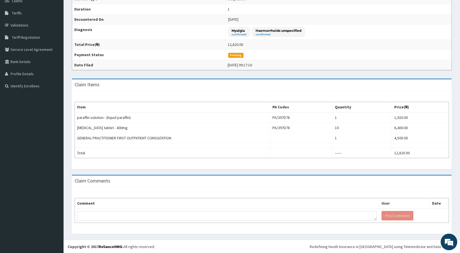
scroll to position [84, 0]
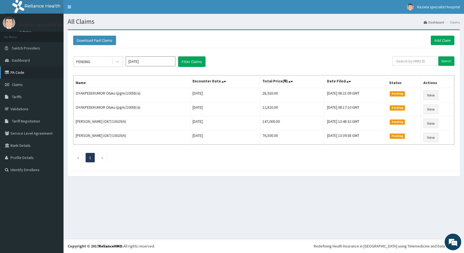
click at [48, 70] on link "PA Code" at bounding box center [32, 72] width 64 height 12
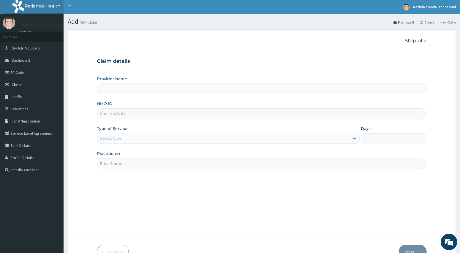
type input "Raziela Specialist Clinic"
click at [107, 115] on input "HMO ID" at bounding box center [262, 113] width 330 height 11
click at [118, 114] on input "OET/10009/A" at bounding box center [262, 113] width 330 height 11
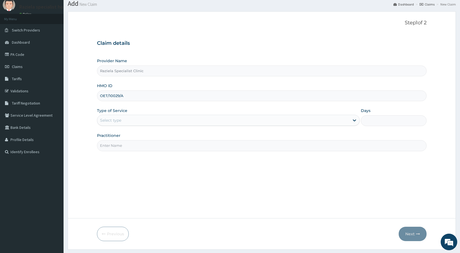
scroll to position [33, 0]
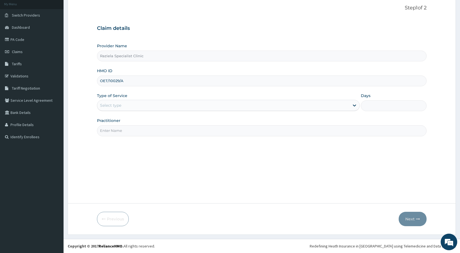
type input "OET/10029/A"
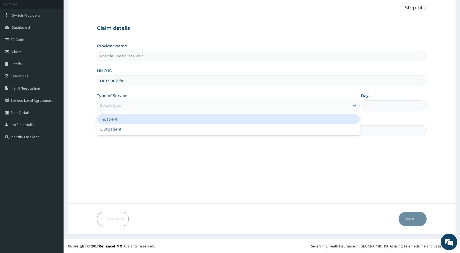
click at [130, 106] on div "Select type" at bounding box center [223, 105] width 252 height 9
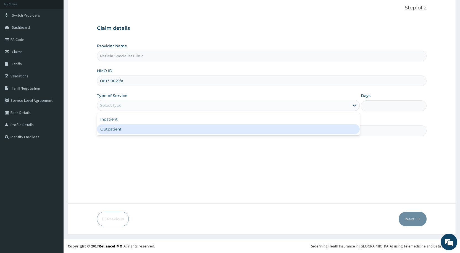
click at [133, 129] on div "Outpatient" at bounding box center [228, 129] width 263 height 10
type input "1"
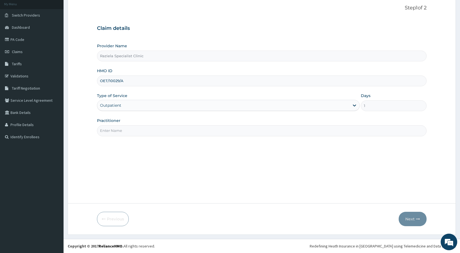
click at [164, 132] on input "Practitioner" at bounding box center [262, 130] width 330 height 11
type input "DR KELLY"
click at [406, 220] on button "Next" at bounding box center [413, 219] width 28 height 14
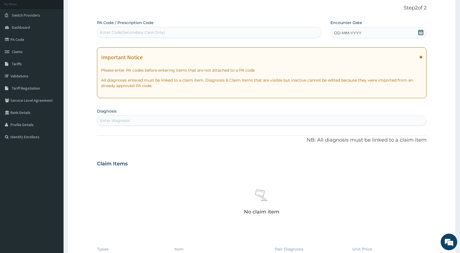
drag, startPoint x: 104, startPoint y: 27, endPoint x: 108, endPoint y: 31, distance: 5.9
click at [107, 30] on div "Enter Code(Secondary Care Only)" at bounding box center [209, 32] width 224 height 11
paste input "PA/5F1CD6"
type input "PA/5F1CD6"
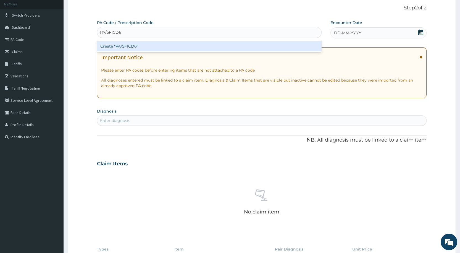
click at [132, 49] on div "Create "PA/5F1CD6"" at bounding box center [209, 46] width 224 height 10
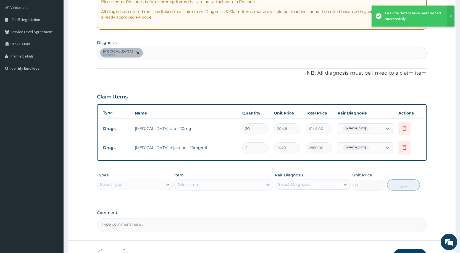
scroll to position [138, 0]
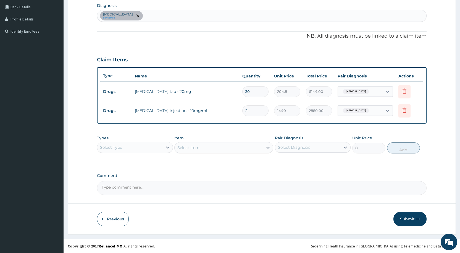
click at [403, 218] on button "Submit" at bounding box center [409, 219] width 33 height 14
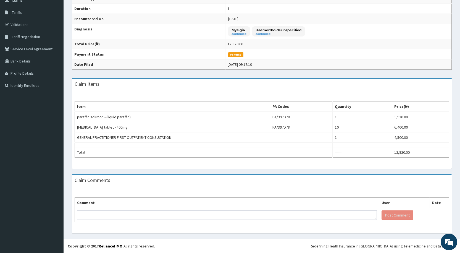
scroll to position [84, 0]
